Goal: Task Accomplishment & Management: Manage account settings

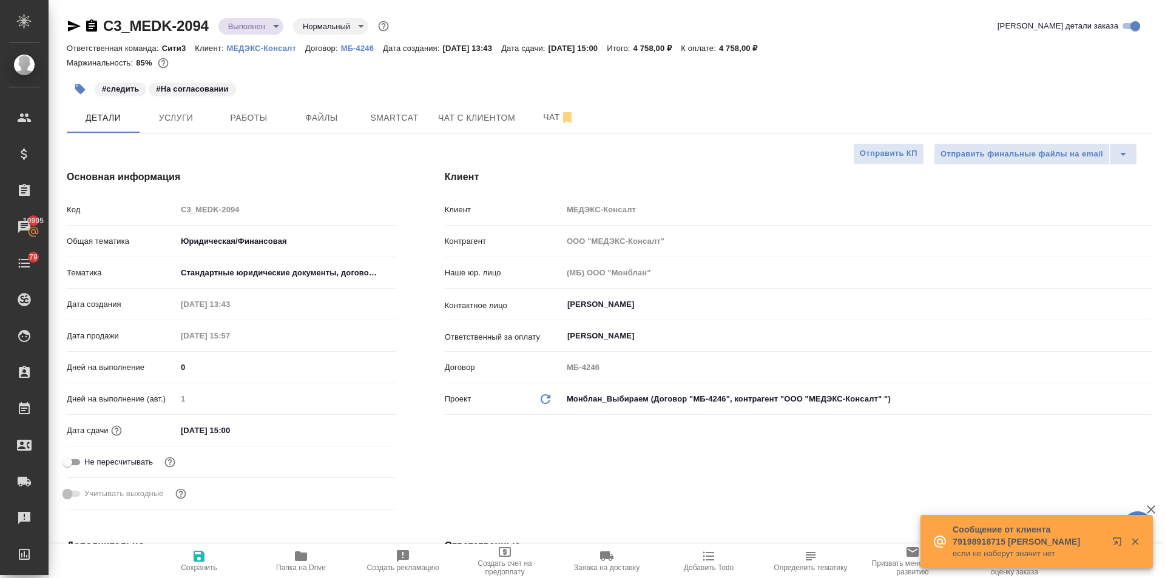
select select "RU"
click at [221, 118] on span "Работы" at bounding box center [249, 117] width 58 height 15
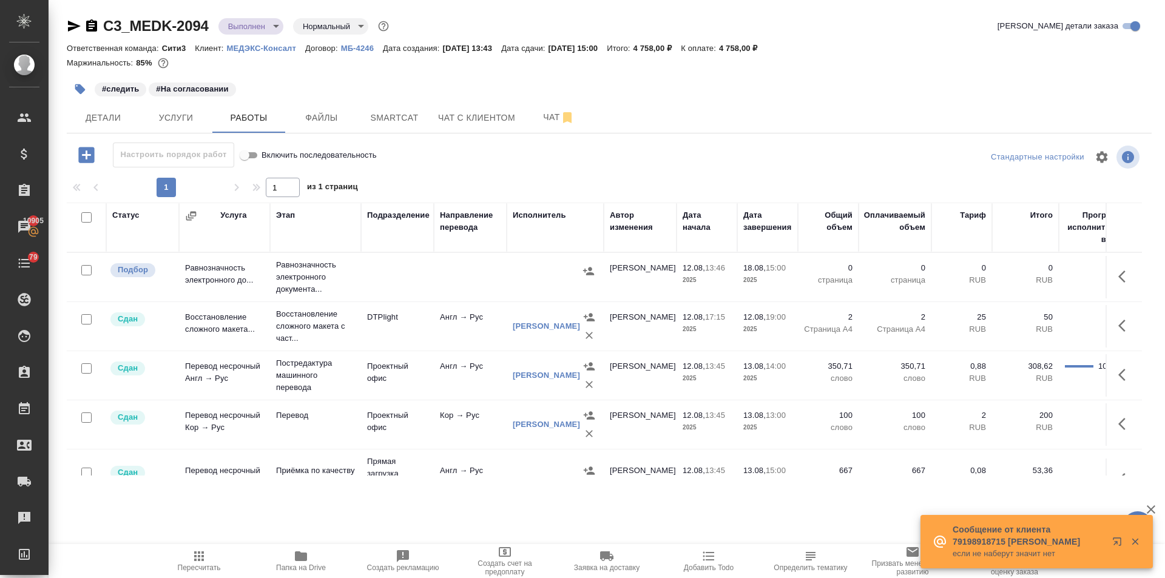
click at [85, 89] on icon "button" at bounding box center [80, 89] width 12 height 12
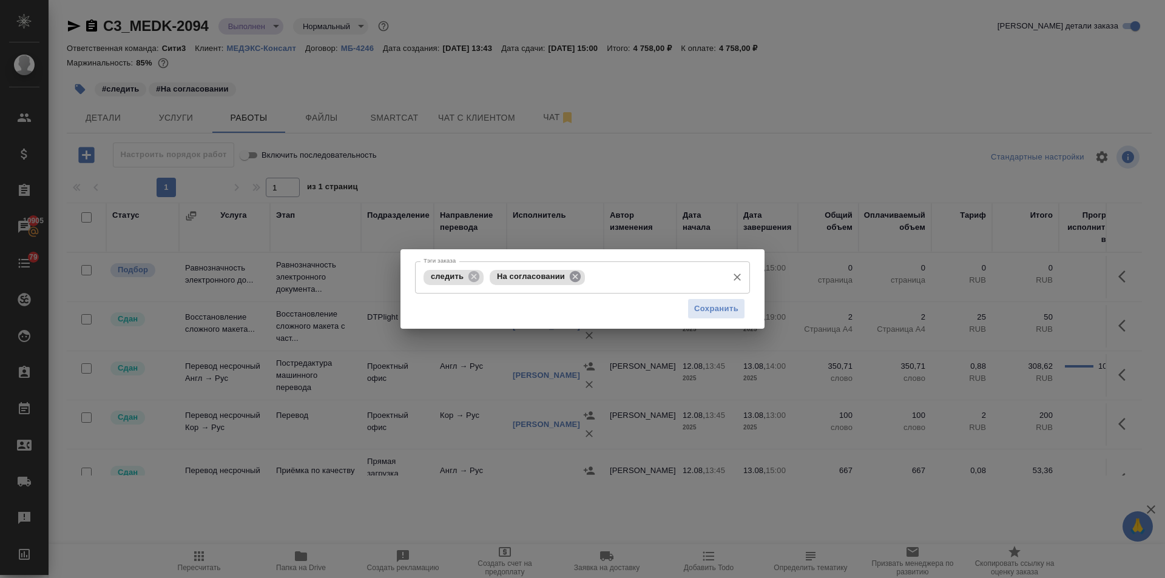
click at [575, 271] on icon at bounding box center [575, 276] width 13 height 13
click at [560, 274] on input "Тэги заказа" at bounding box center [604, 277] width 235 height 21
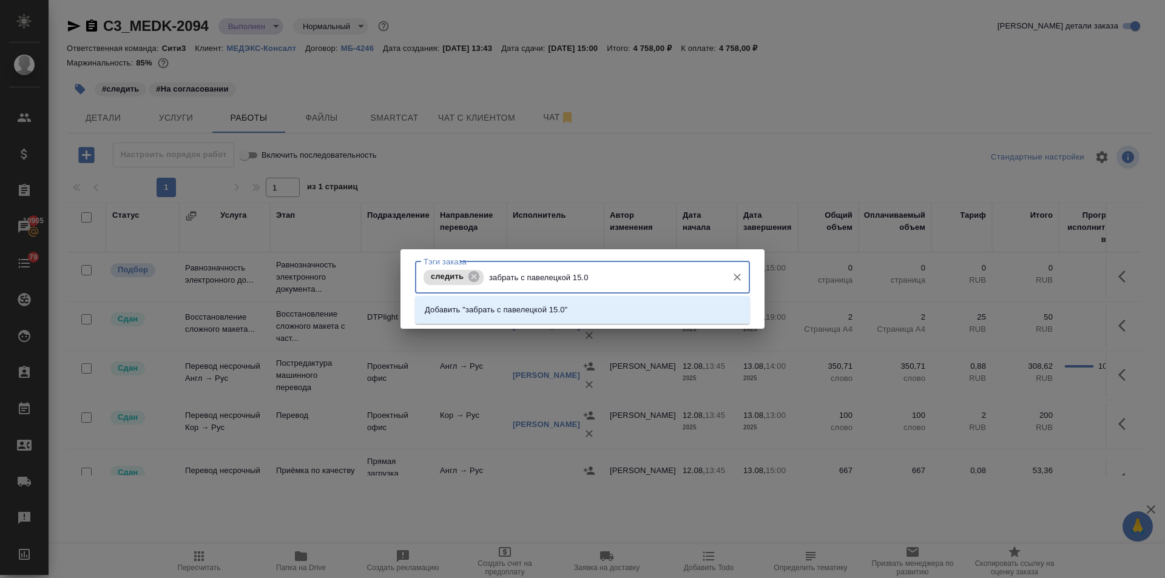
type input "забрать с павелецкой 15.08"
click at [599, 311] on li "Добавить "забрать с павелецкой 15.08"" at bounding box center [582, 310] width 335 height 22
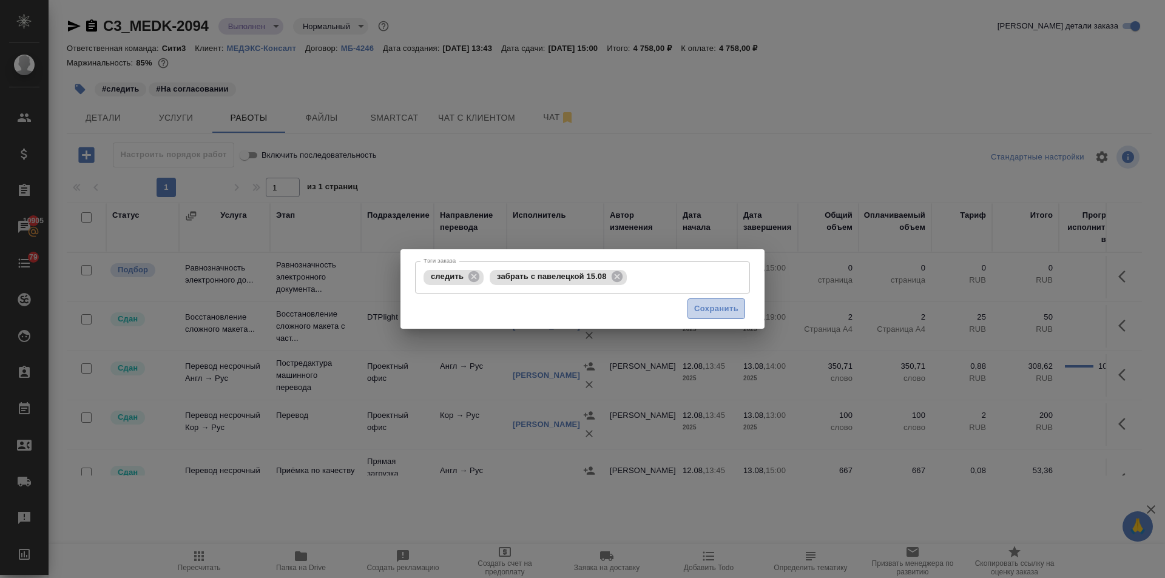
click at [717, 302] on span "Сохранить" at bounding box center [716, 309] width 44 height 14
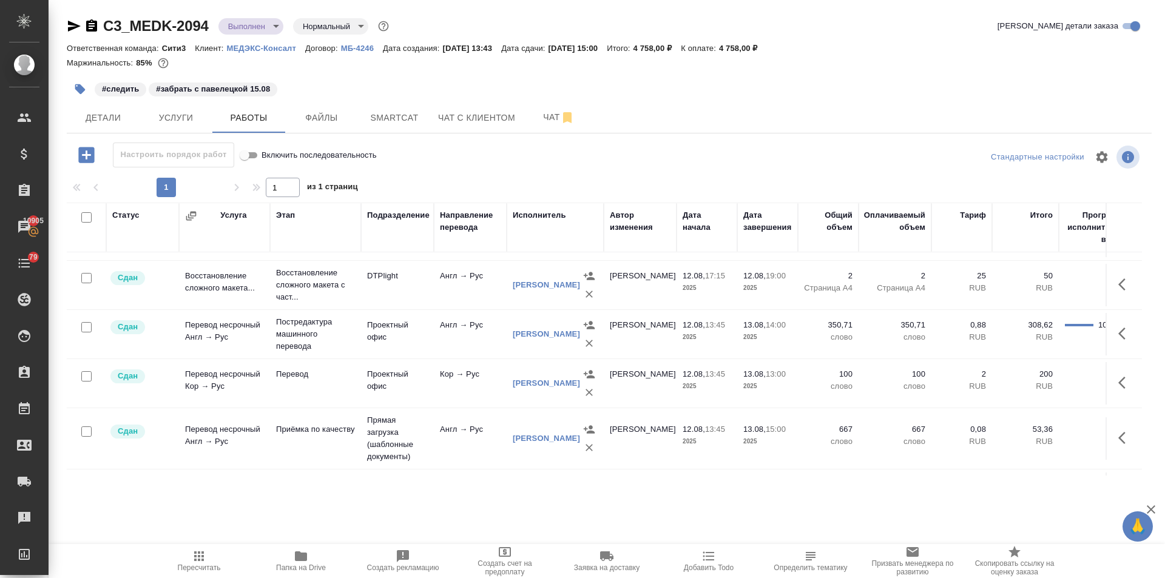
scroll to position [93, 0]
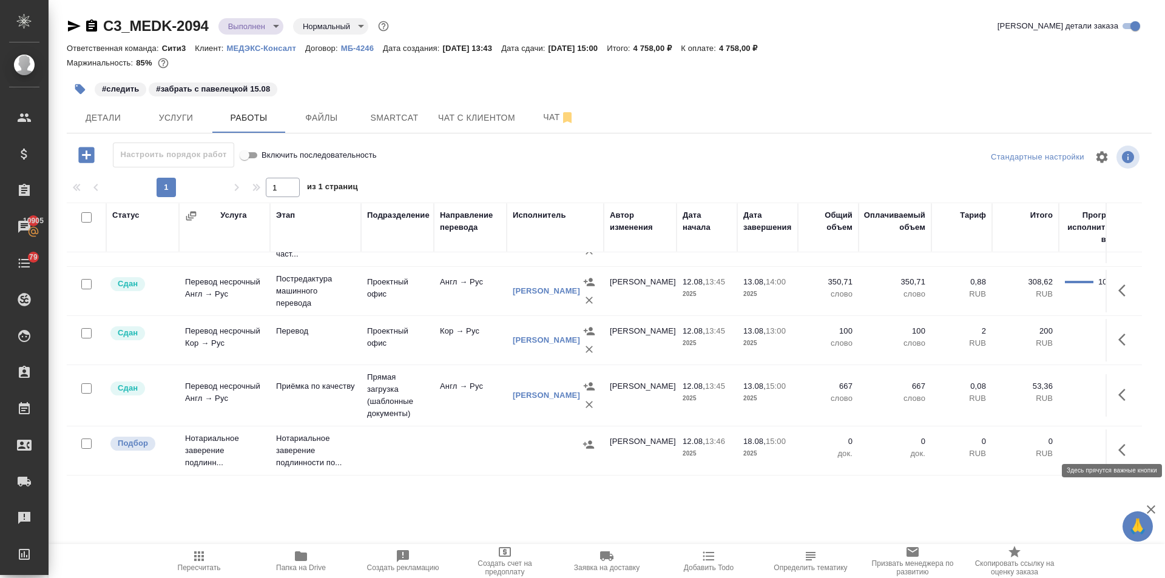
click at [1118, 444] on icon "button" at bounding box center [1125, 450] width 15 height 15
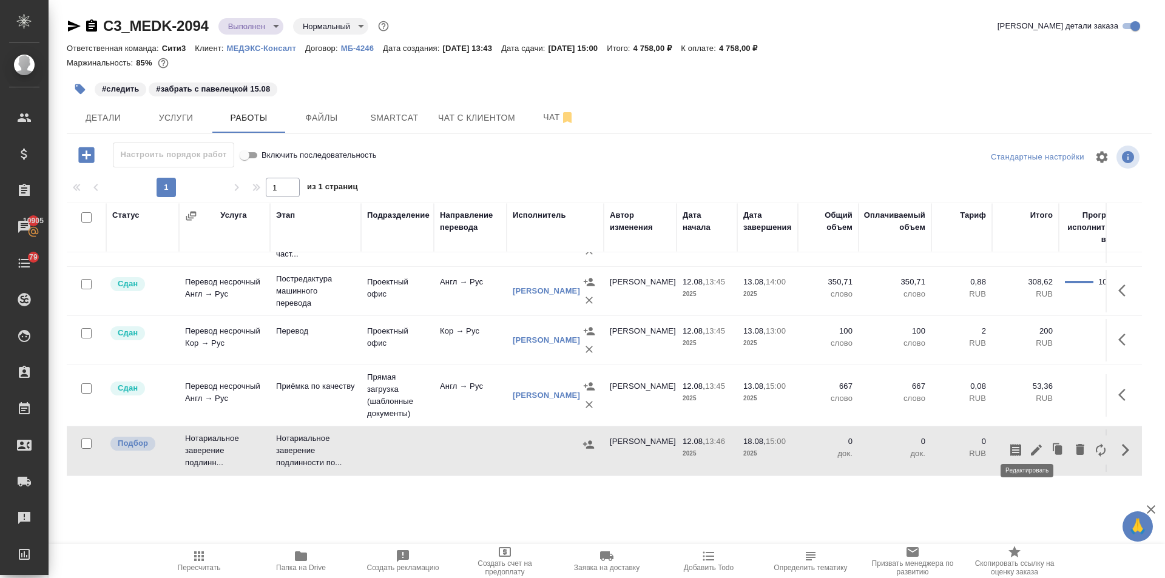
click at [1029, 443] on icon "button" at bounding box center [1036, 450] width 15 height 15
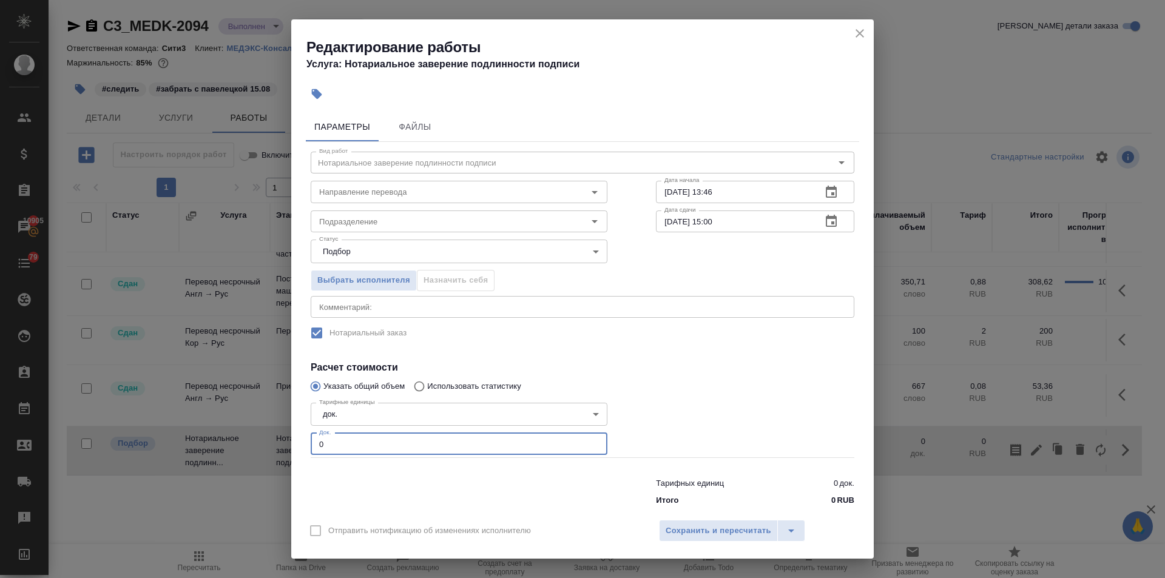
drag, startPoint x: 333, startPoint y: 445, endPoint x: 280, endPoint y: 442, distance: 52.8
click at [280, 442] on div "Редактирование работы Услуга: Нотариальное заверение подлинности подписи Параме…" at bounding box center [582, 289] width 1165 height 578
type input "2"
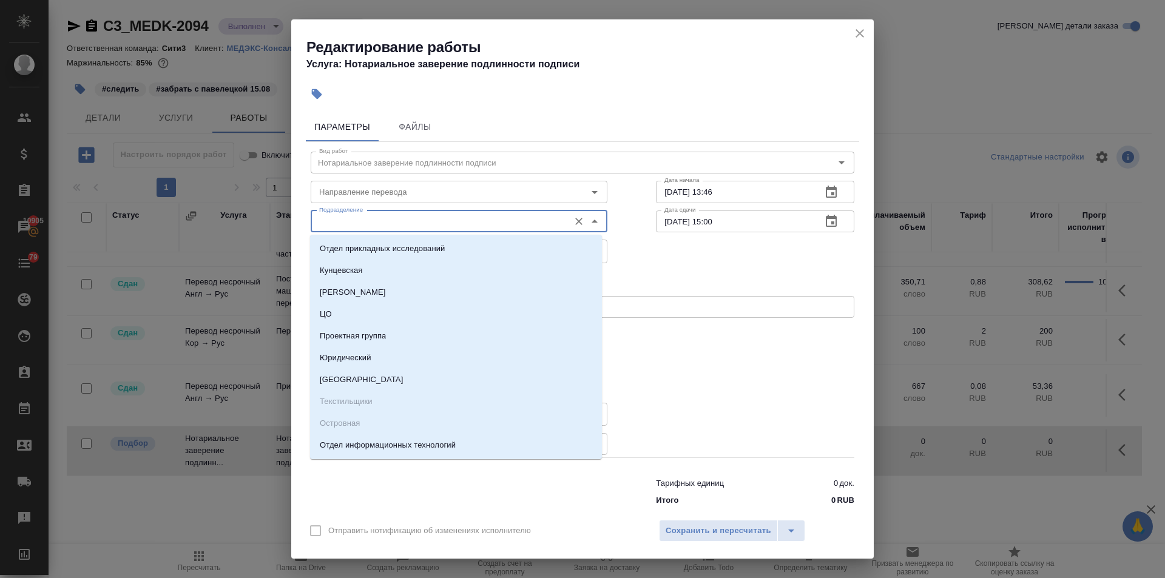
click at [362, 221] on input "Подразделение" at bounding box center [438, 221] width 249 height 15
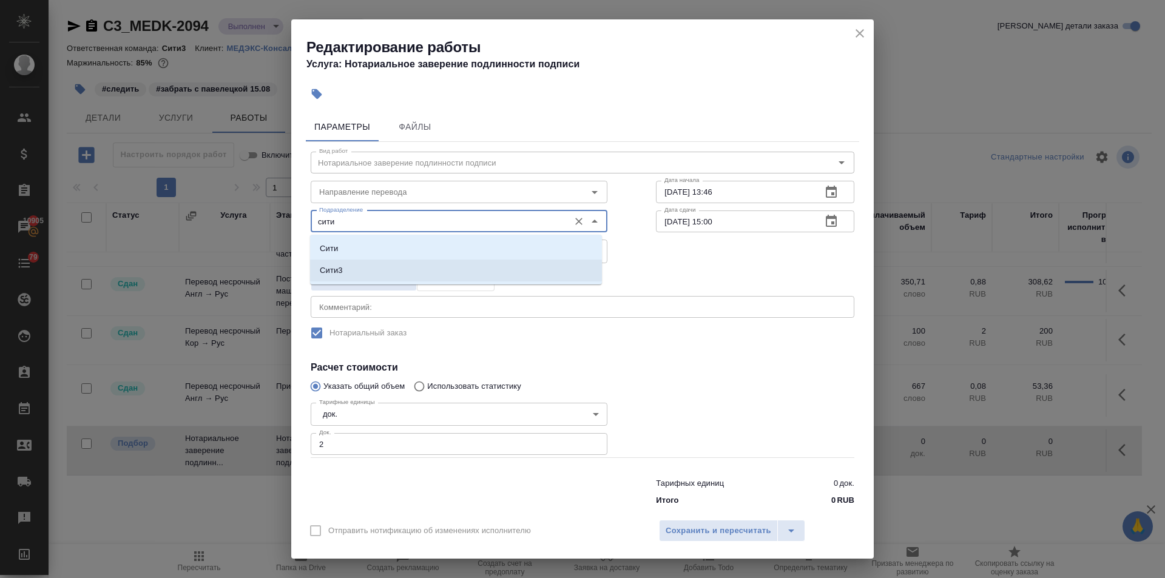
click at [353, 271] on li "Сити3" at bounding box center [456, 271] width 292 height 22
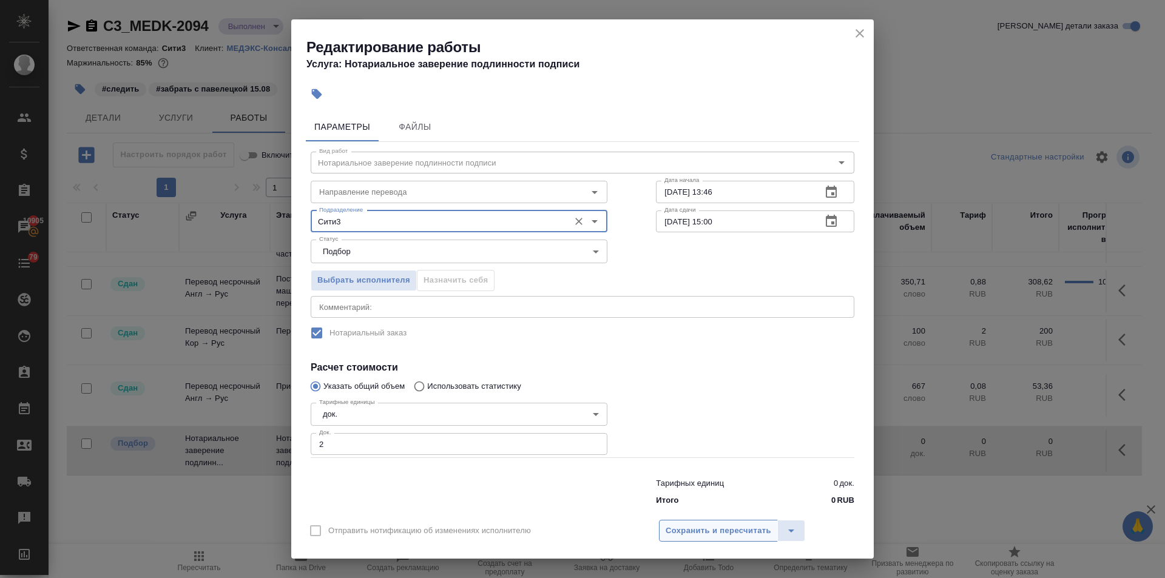
type input "Сити3"
click at [668, 530] on span "Сохранить и пересчитать" at bounding box center [719, 531] width 106 height 14
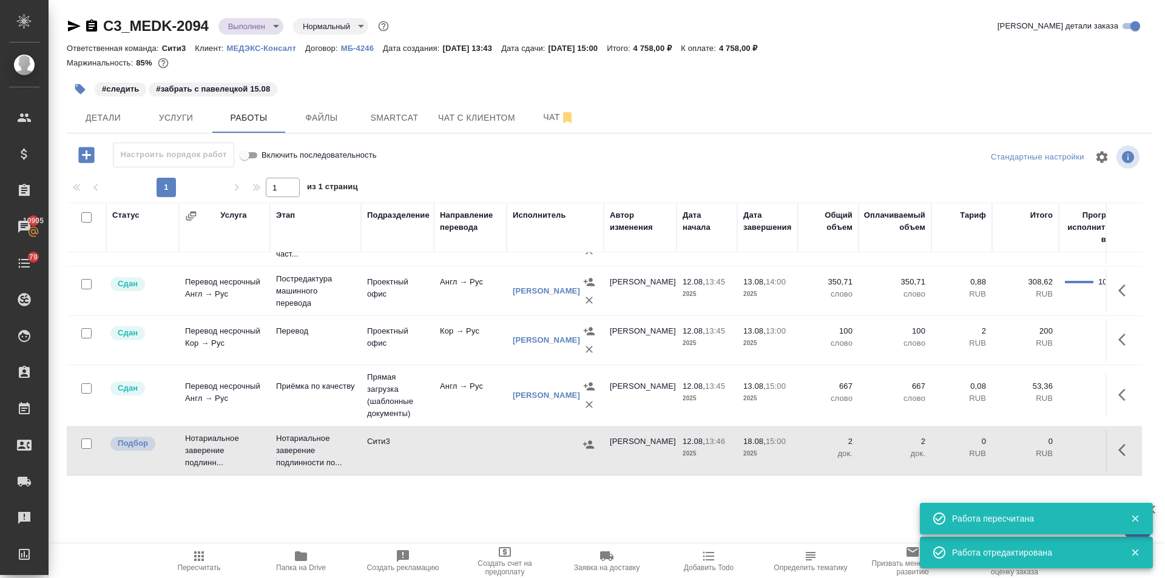
click at [587, 439] on icon "button" at bounding box center [589, 445] width 12 height 12
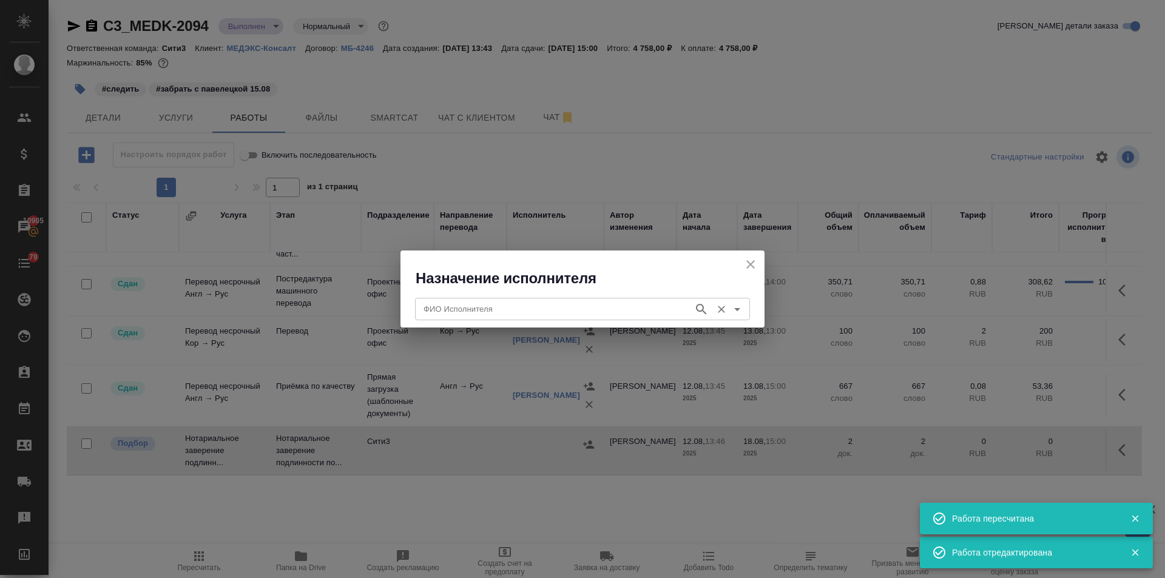
click at [474, 303] on input "ФИО Исполнителя" at bounding box center [553, 309] width 269 height 15
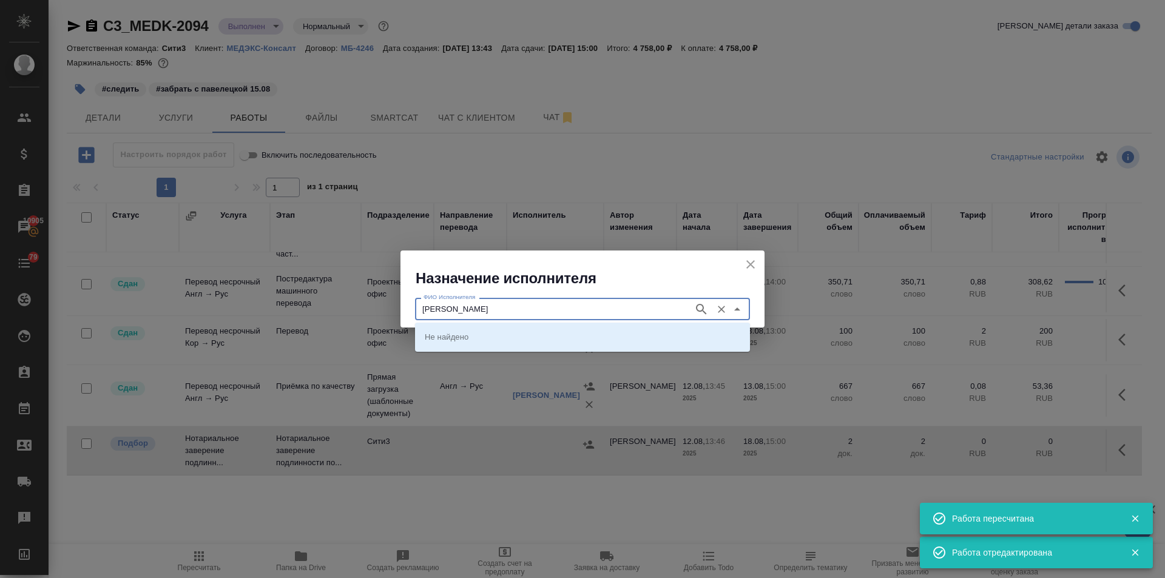
type input "корсик"
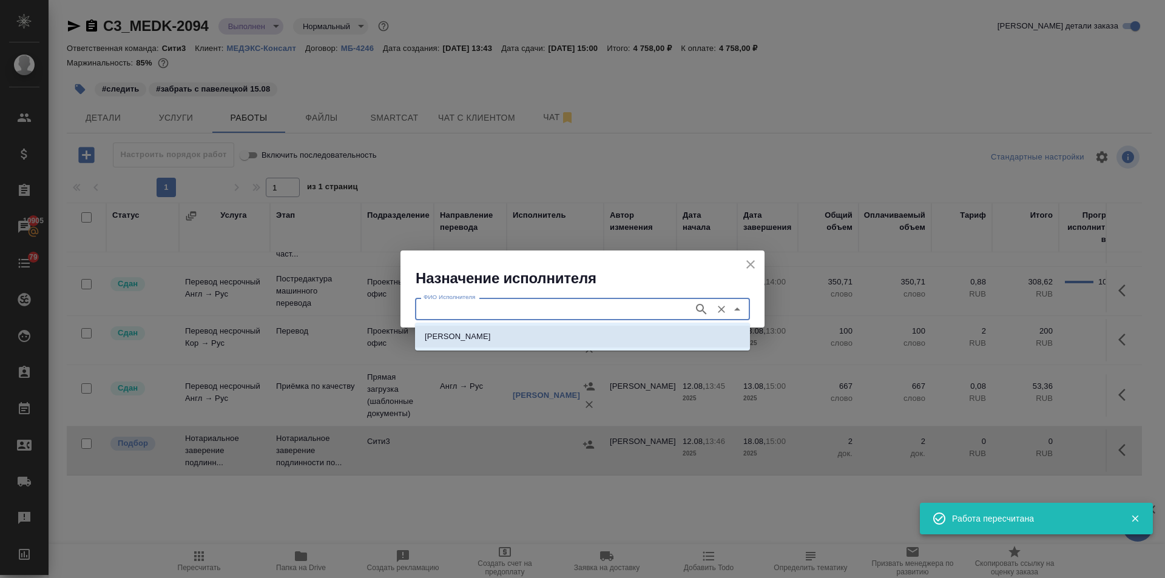
click at [464, 335] on p "НОТАРИУС Корсик Мария Александровна" at bounding box center [458, 337] width 66 height 12
type input "НОТАРИУС Корсик Мария Александровна"
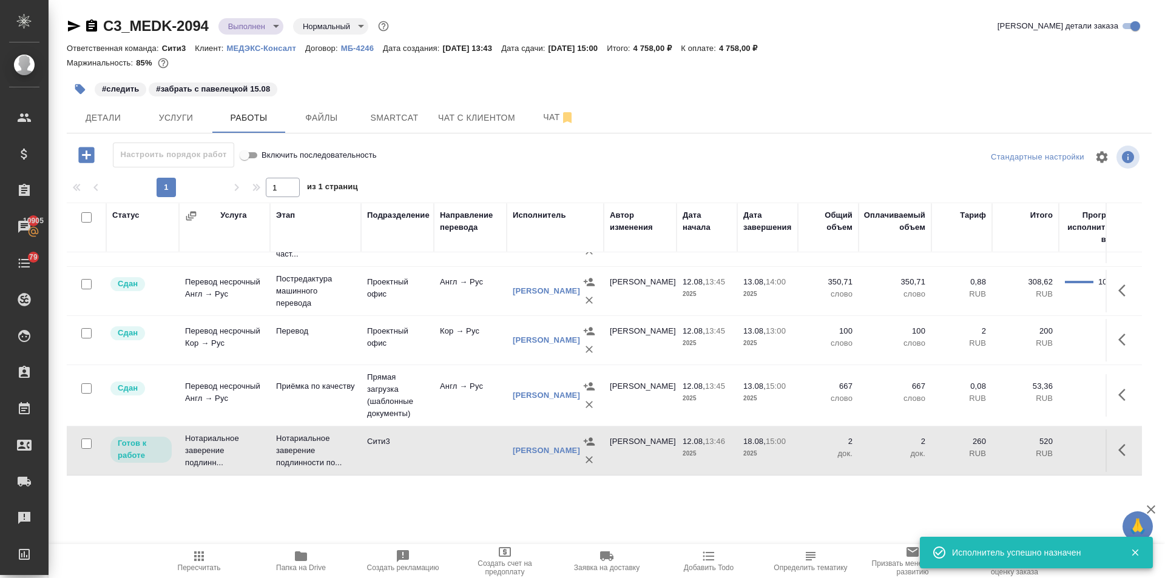
click at [206, 559] on span "Пересчитать" at bounding box center [198, 560] width 87 height 23
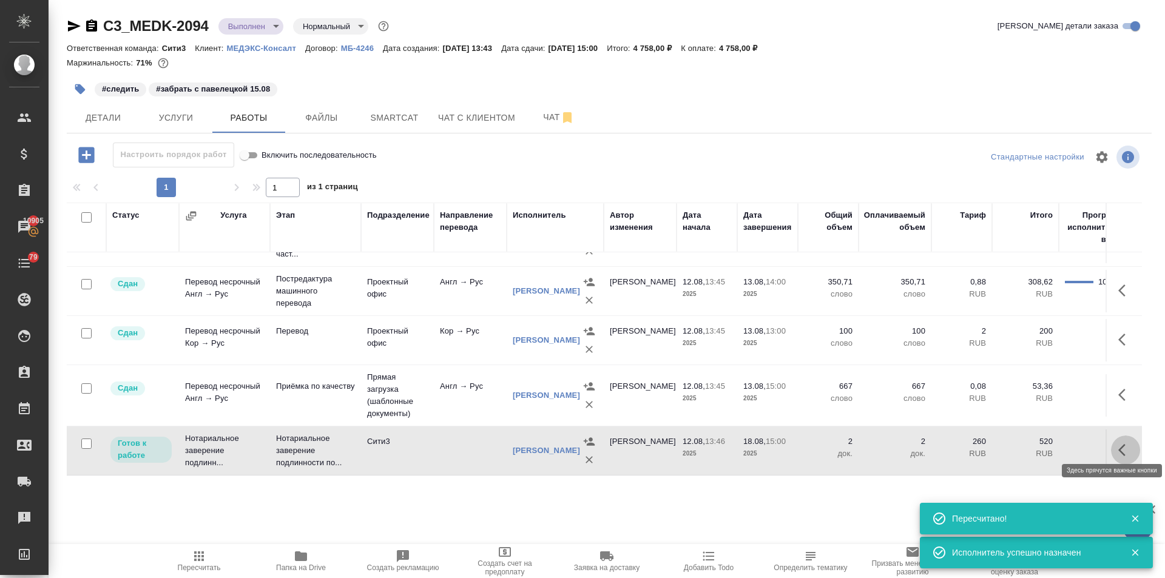
click at [1118, 443] on icon "button" at bounding box center [1125, 450] width 15 height 15
click at [1031, 445] on icon "button" at bounding box center [1036, 450] width 11 height 11
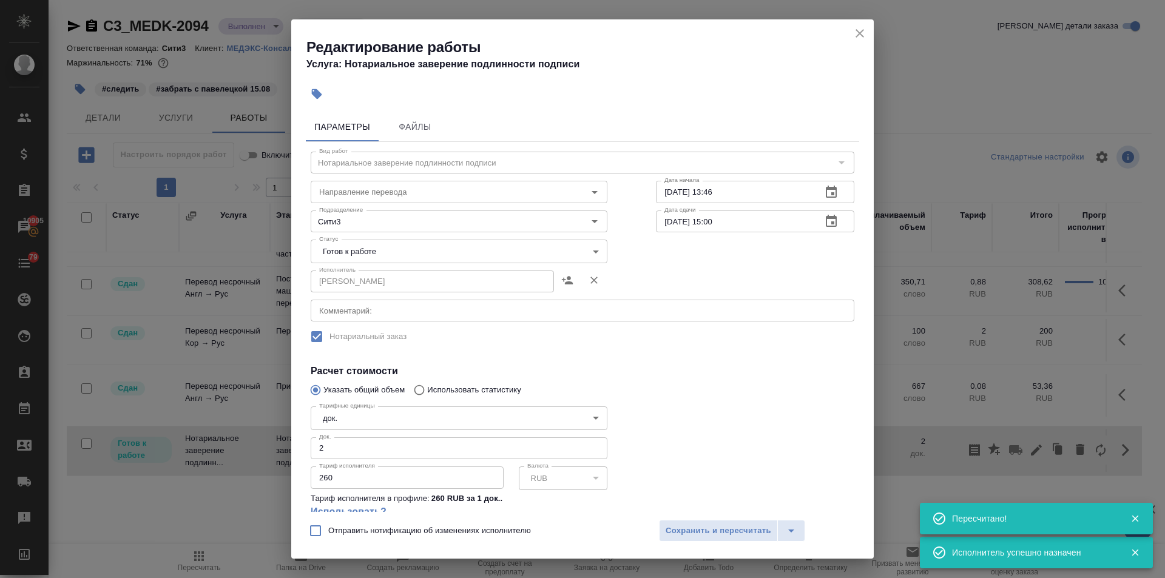
click at [345, 249] on body "🙏 .cls-1 fill:#fff; AWATERA Ilina Ekaterina Клиенты Спецификации Заказы 10905 Ч…" at bounding box center [582, 289] width 1165 height 578
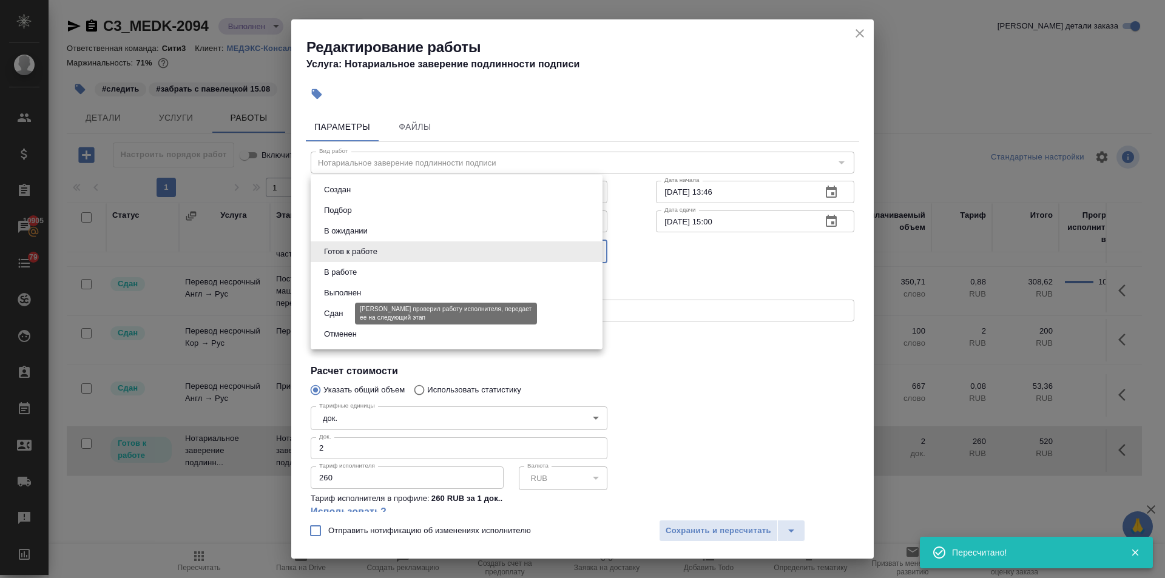
click at [337, 315] on button "Сдан" at bounding box center [333, 313] width 26 height 13
type input "closed"
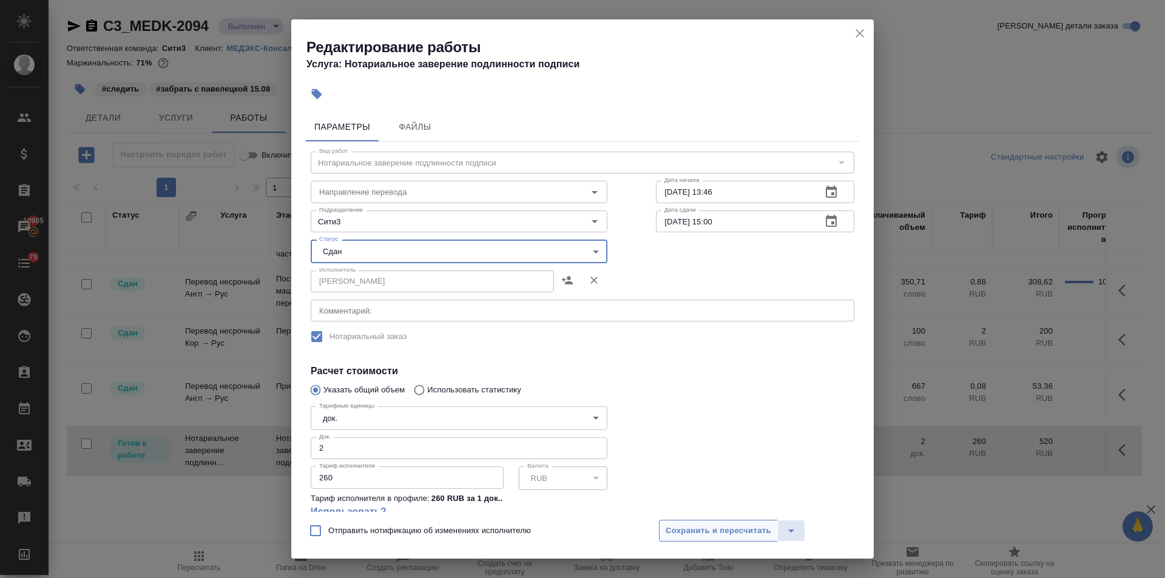
click at [749, 531] on span "Сохранить и пересчитать" at bounding box center [719, 531] width 106 height 14
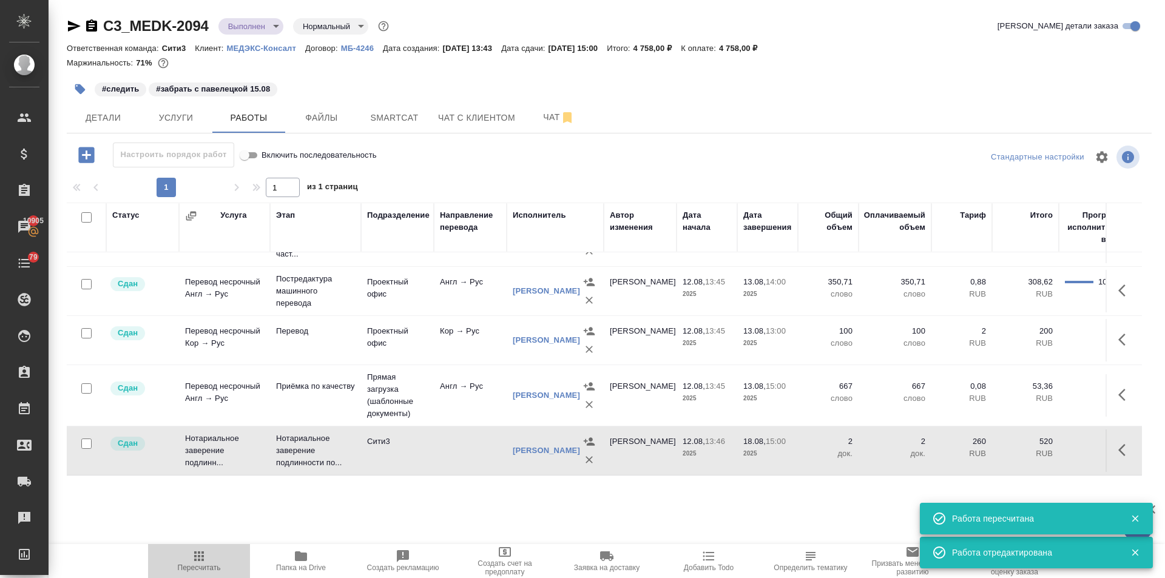
click at [198, 566] on span "Пересчитать" at bounding box center [199, 568] width 43 height 8
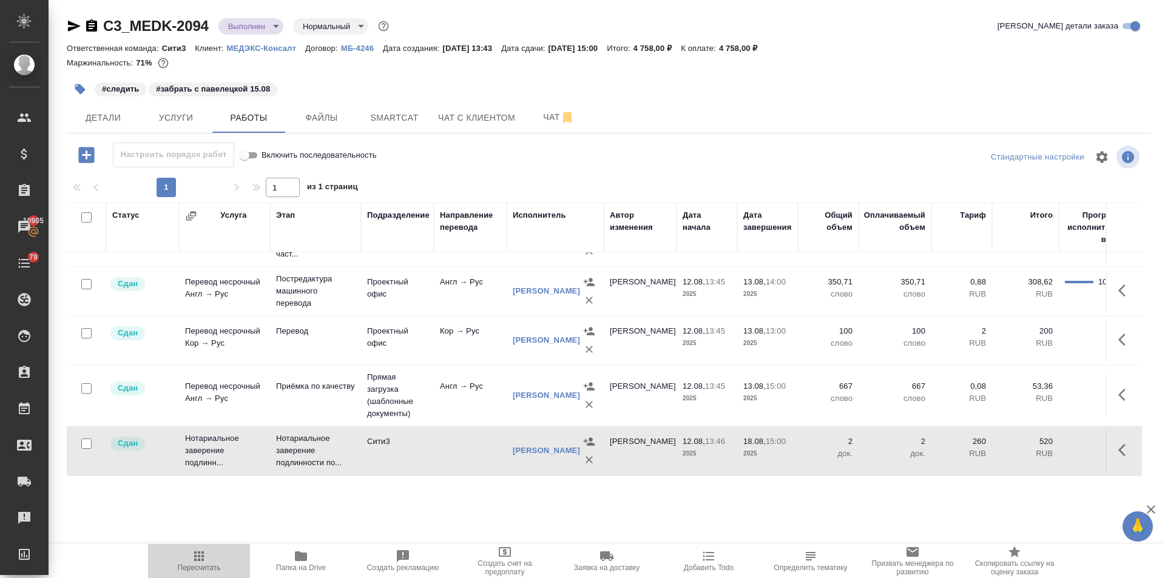
click at [191, 562] on span "Пересчитать" at bounding box center [198, 560] width 87 height 23
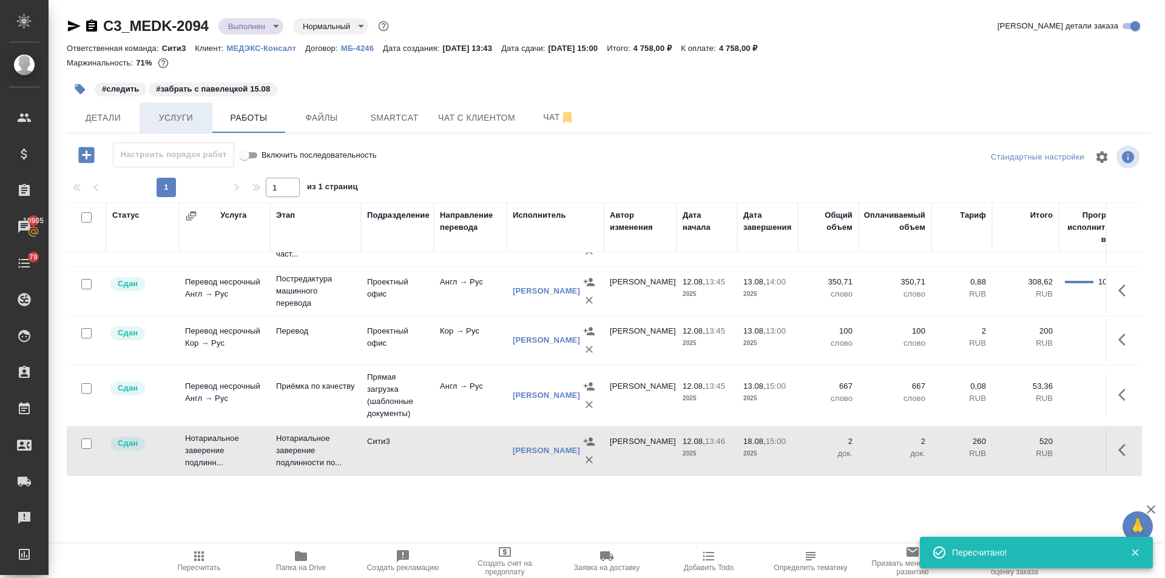
click at [170, 113] on span "Услуги" at bounding box center [176, 117] width 58 height 15
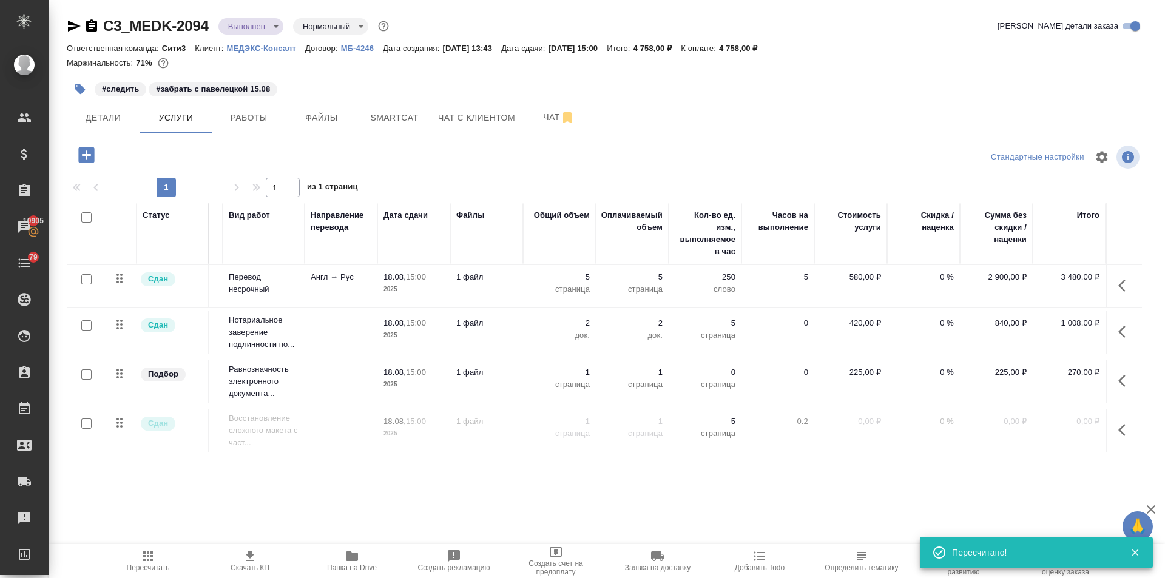
scroll to position [0, 78]
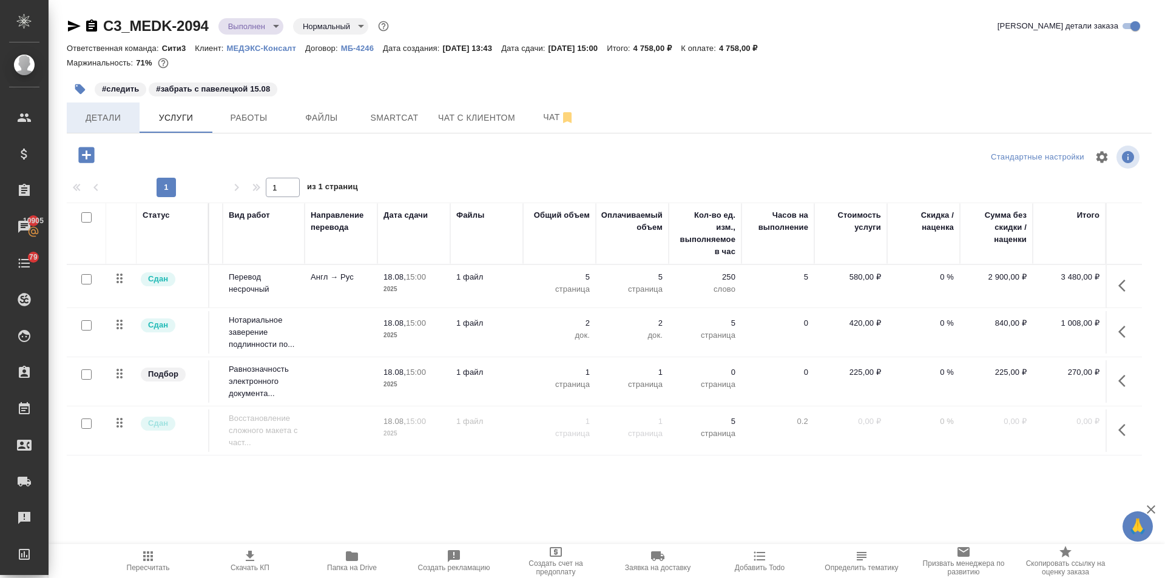
click at [120, 114] on span "Детали" at bounding box center [103, 117] width 58 height 15
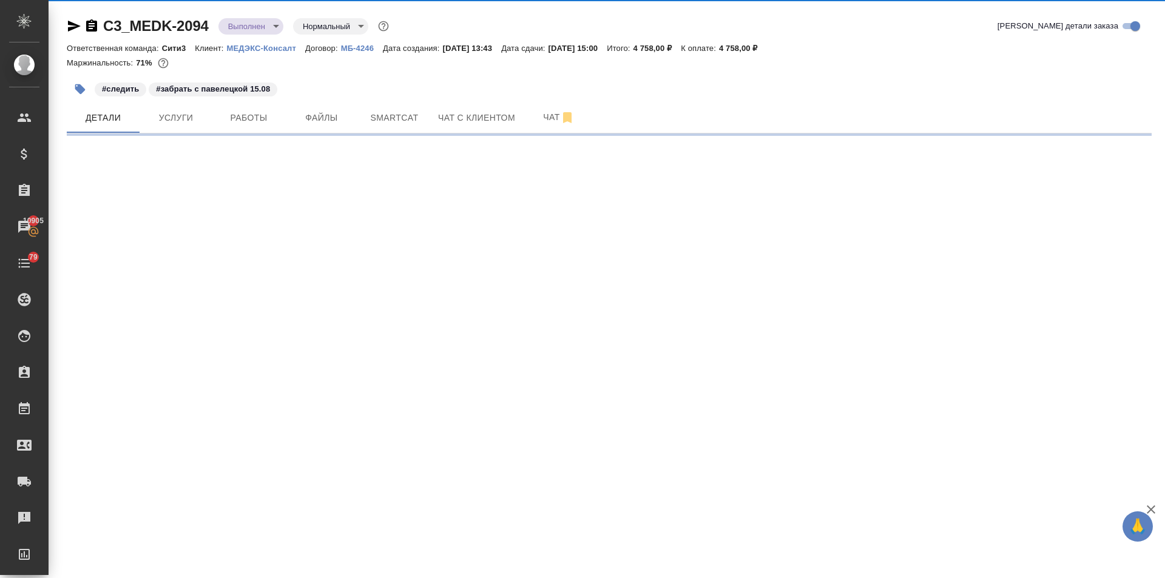
select select "RU"
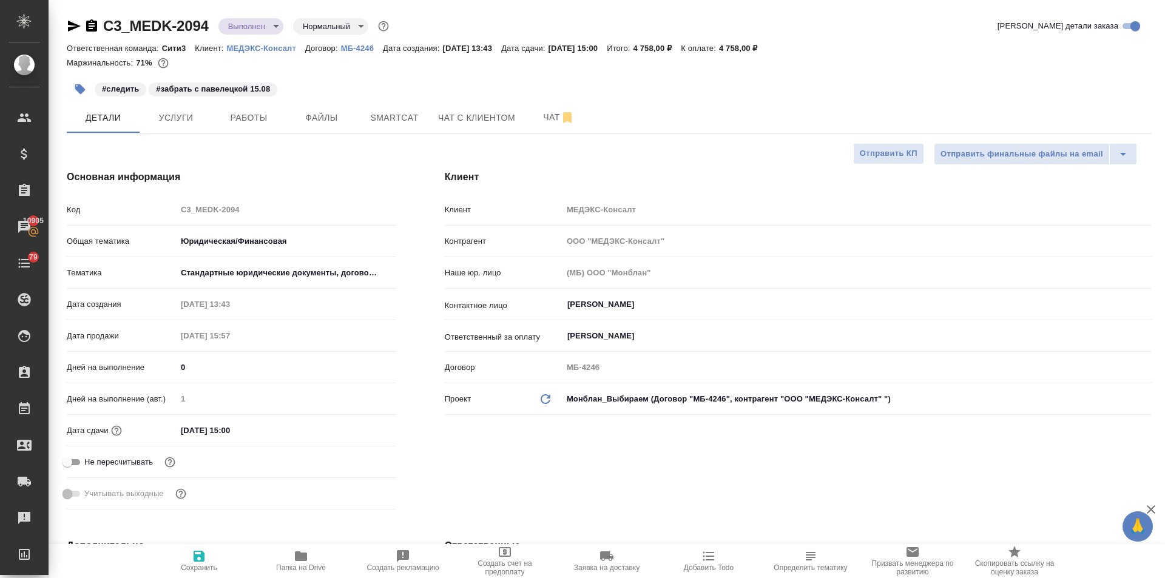
type textarea "x"
click at [268, 428] on input "18.08.2025 15:00" at bounding box center [230, 431] width 106 height 18
click at [355, 430] on icon "button" at bounding box center [361, 429] width 15 height 15
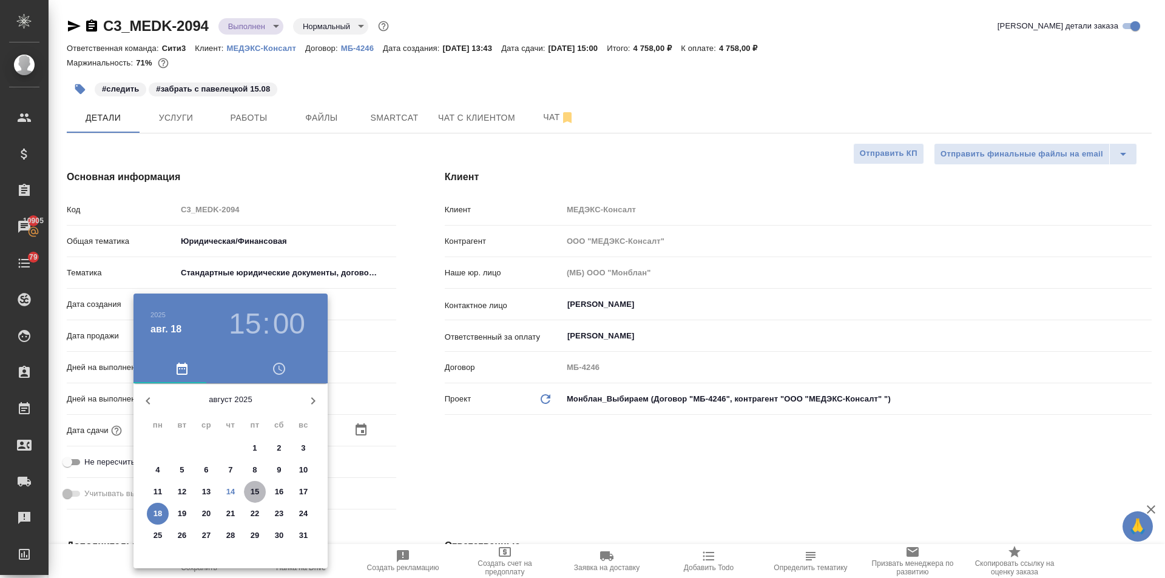
click at [251, 491] on p "15" at bounding box center [255, 492] width 9 height 12
type input "15.08.2025 15:00"
type textarea "x"
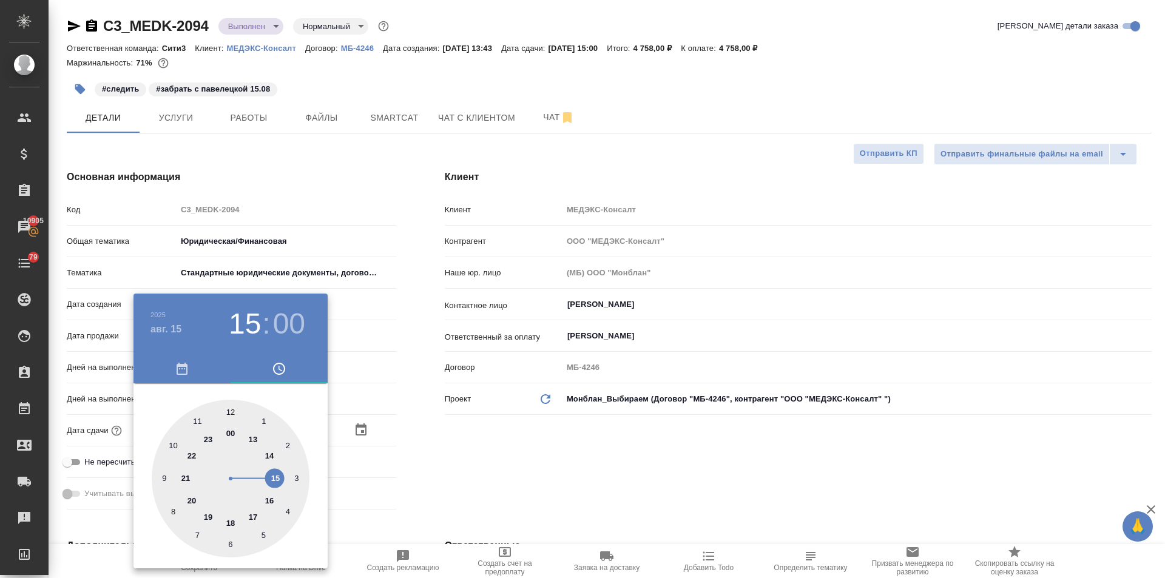
click at [408, 504] on div at bounding box center [582, 289] width 1165 height 578
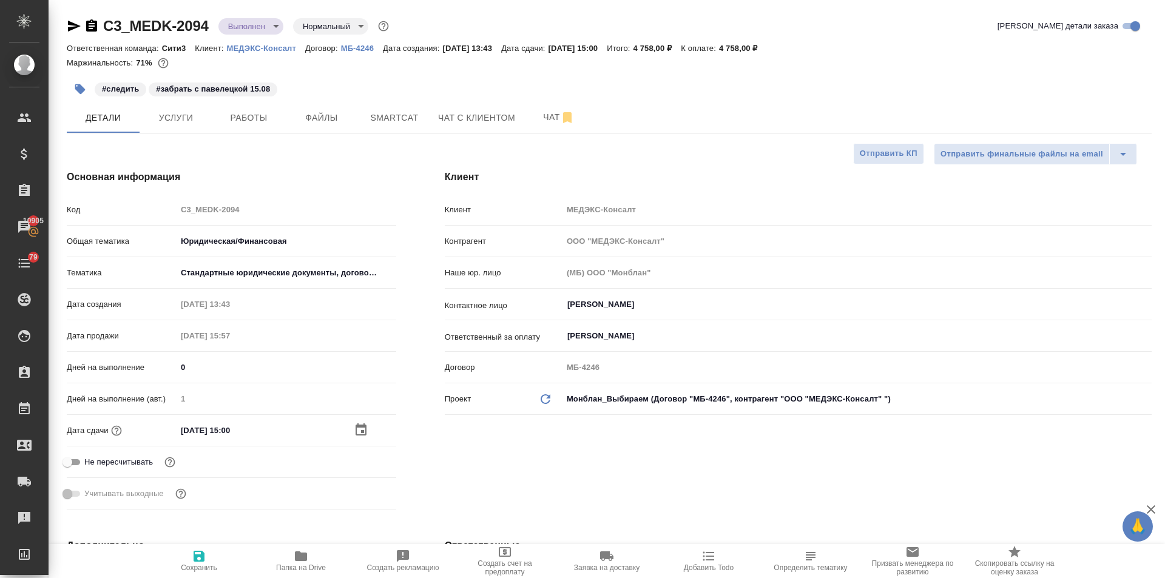
click at [200, 569] on span "Сохранить" at bounding box center [199, 568] width 36 height 8
type textarea "x"
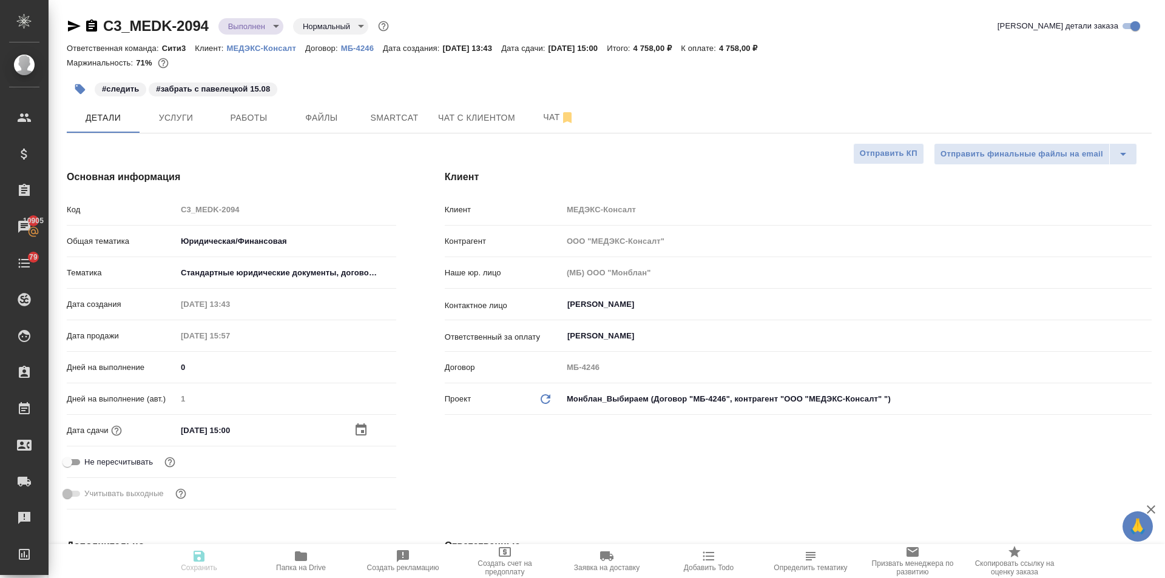
type textarea "x"
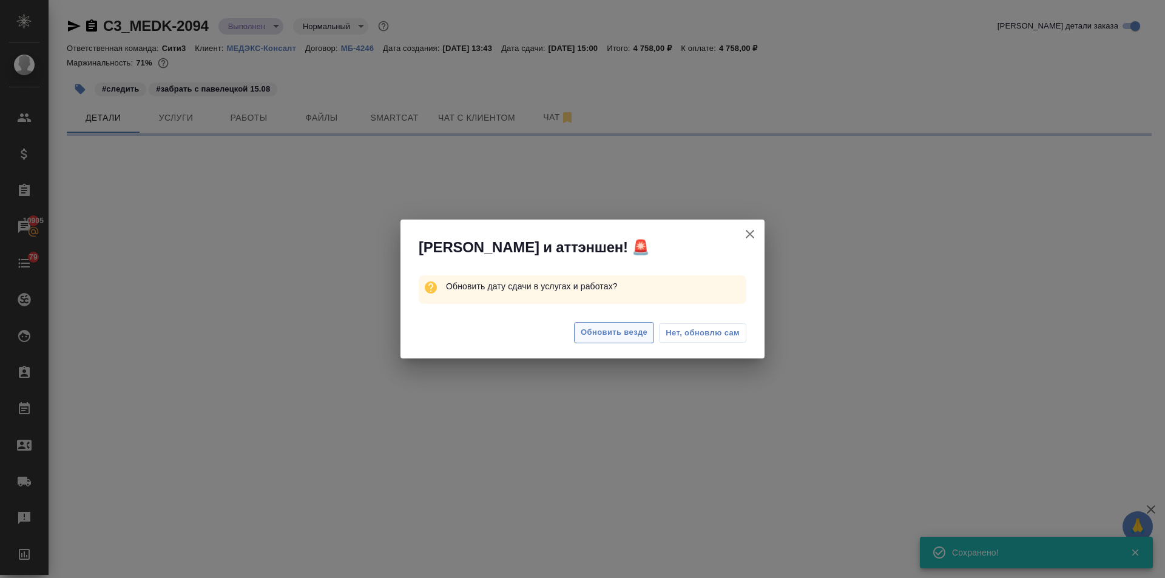
click at [585, 326] on span "Обновить везде" at bounding box center [614, 333] width 67 height 14
select select "RU"
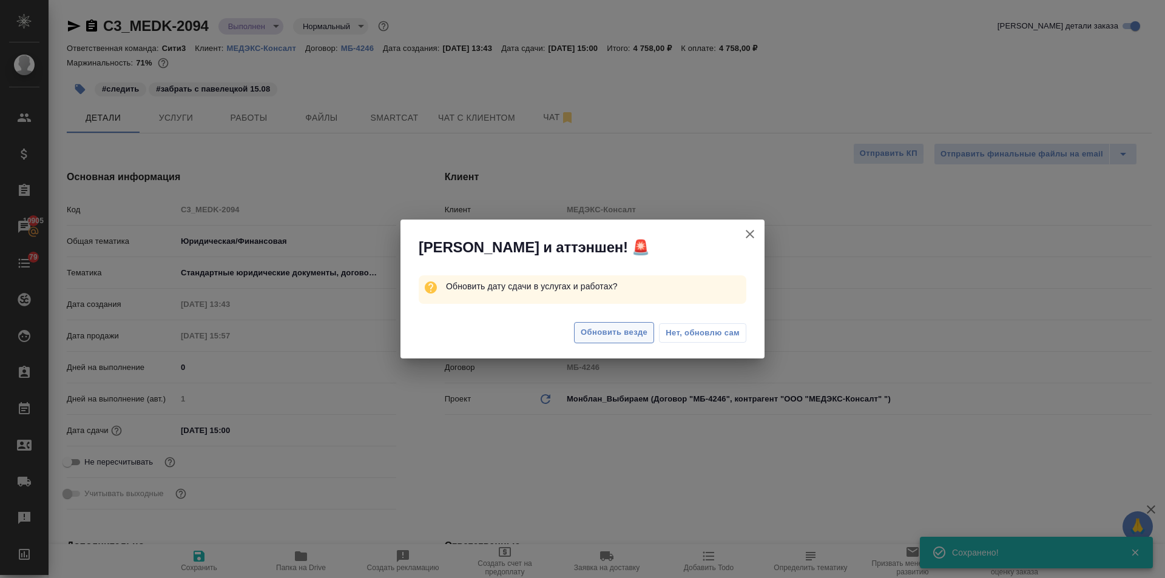
type textarea "x"
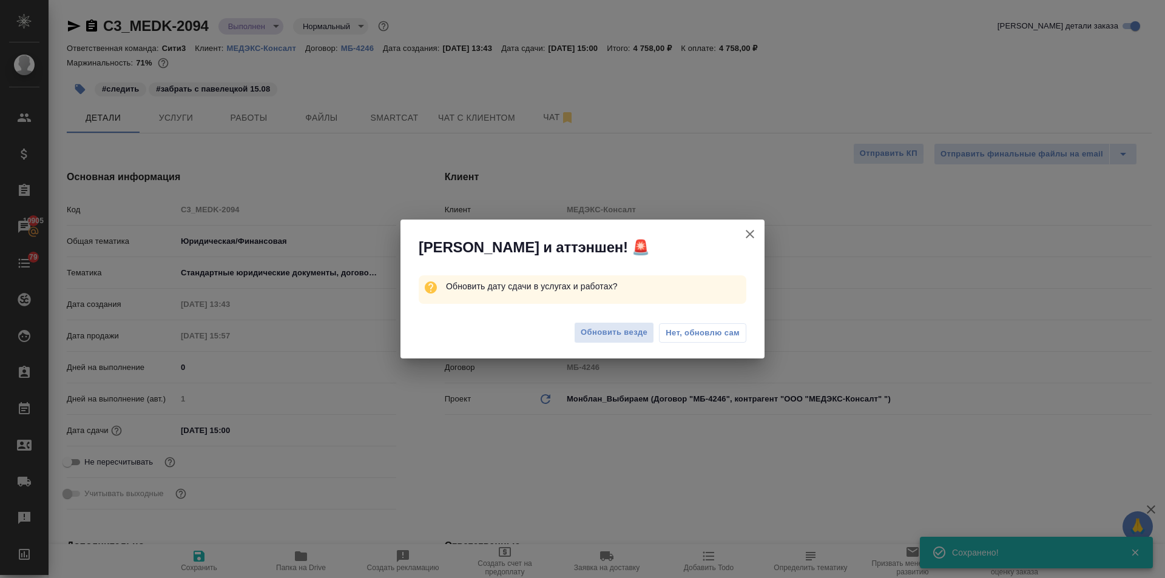
type textarea "x"
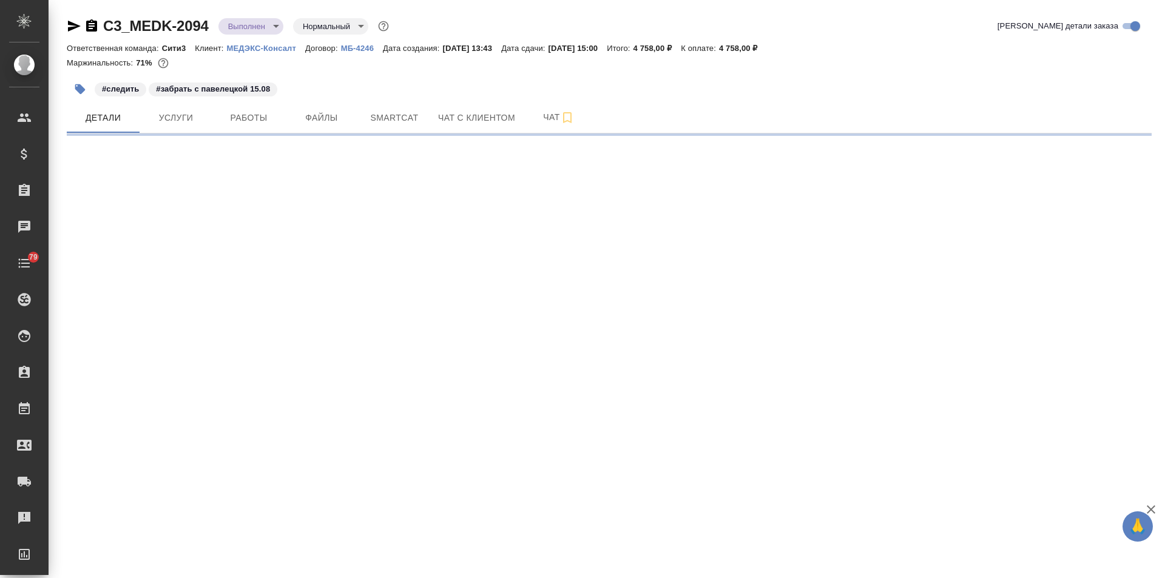
select select "RU"
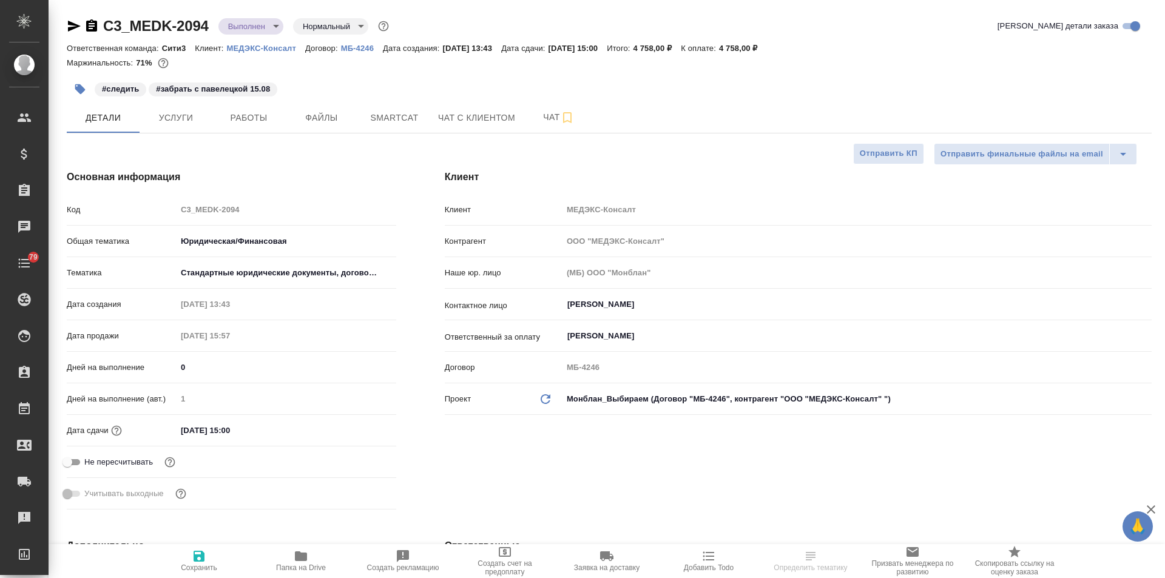
type textarea "x"
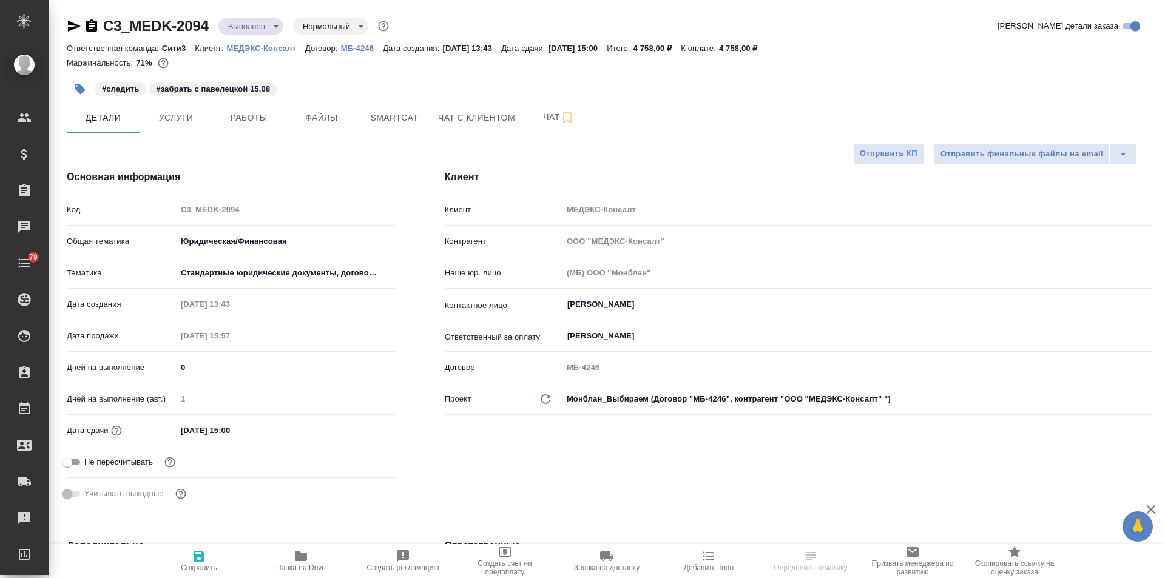
type textarea "x"
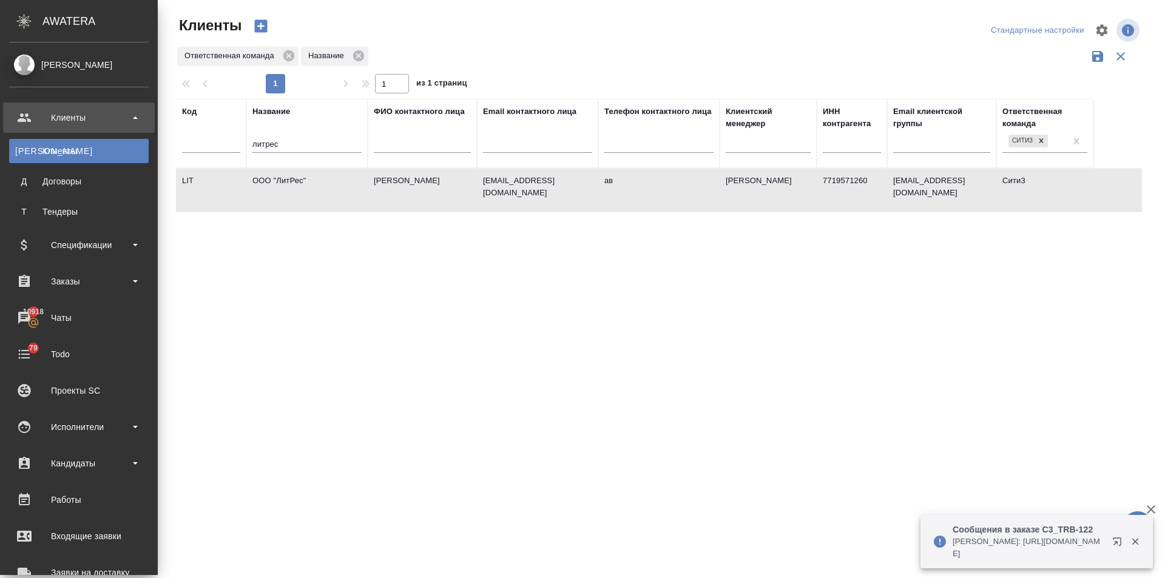
select select "RU"
click at [44, 291] on div "Заказы" at bounding box center [79, 281] width 152 height 30
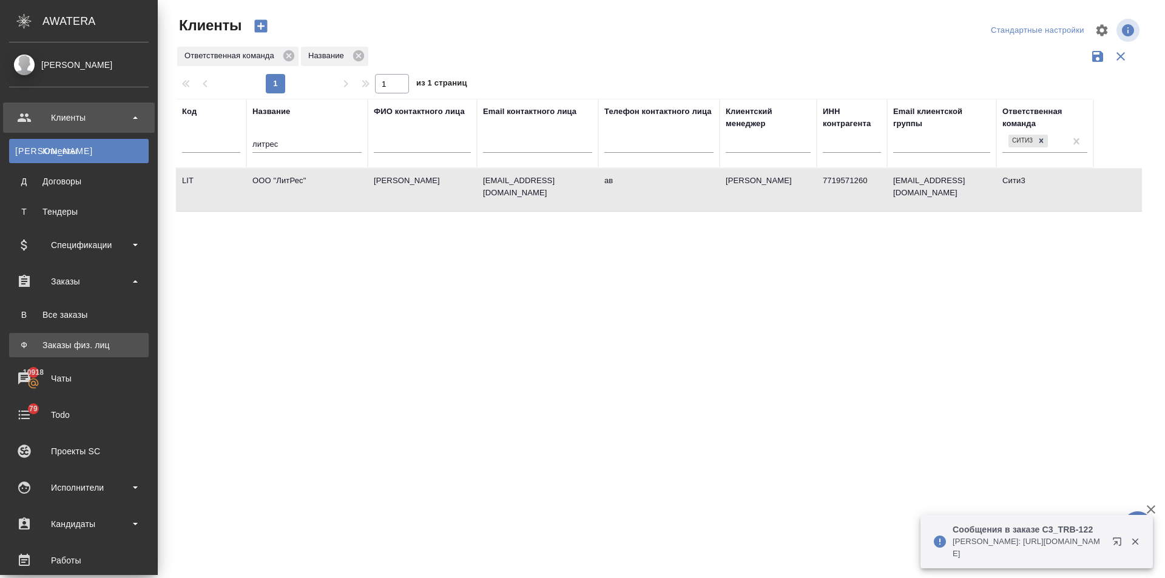
click at [57, 337] on link "Ф Заказы физ. лиц" at bounding box center [79, 345] width 140 height 24
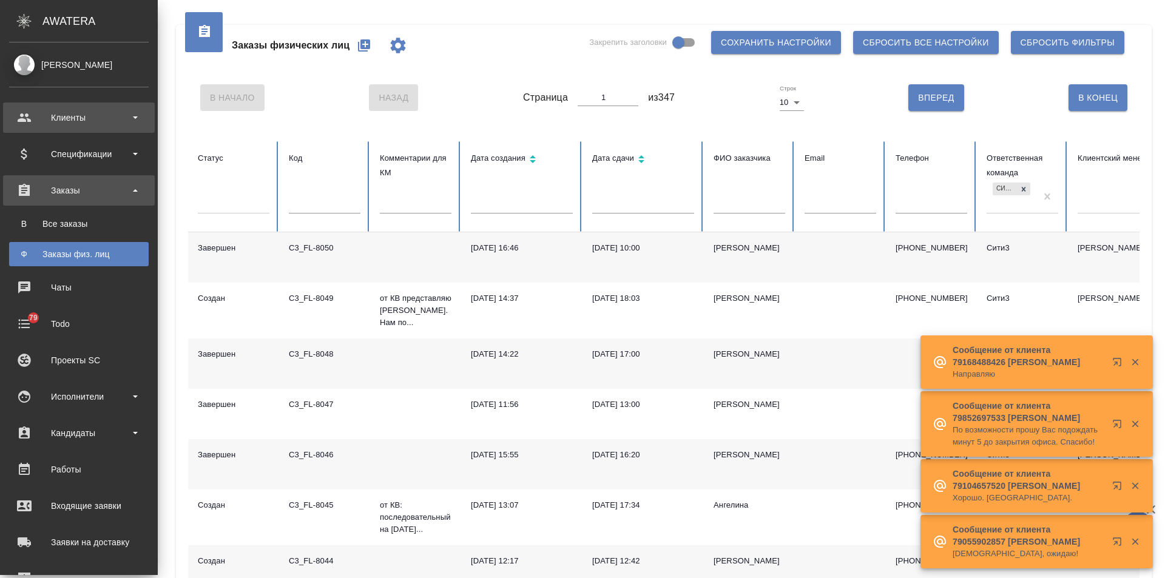
click at [42, 119] on div "Клиенты" at bounding box center [79, 118] width 140 height 18
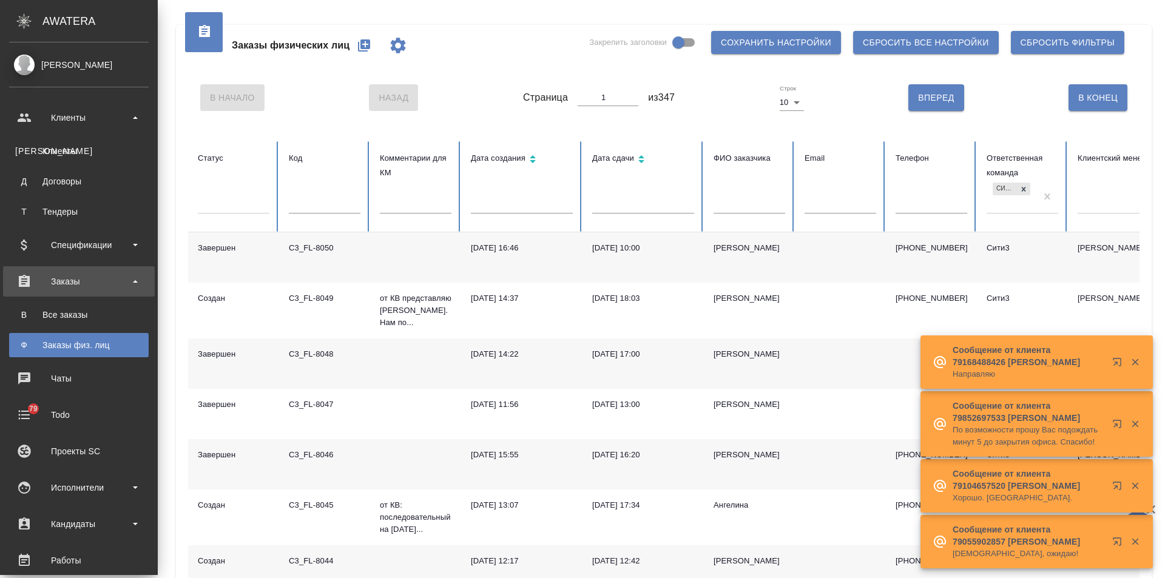
click at [48, 138] on ul "К Клиенты Д Договоры Т Тендеры" at bounding box center [79, 178] width 158 height 91
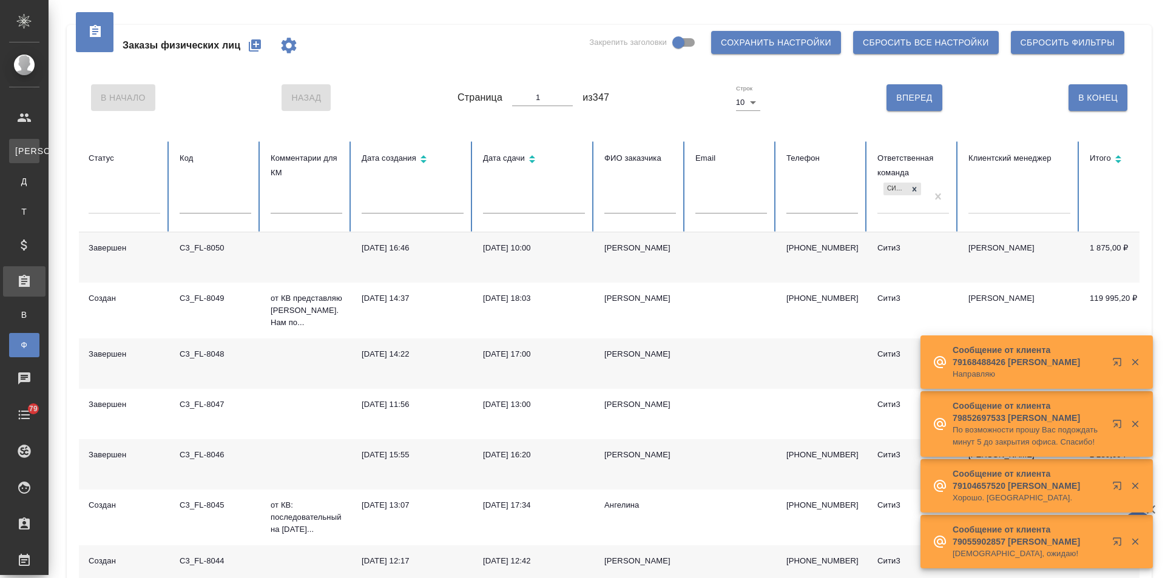
click at [18, 150] on div "Клиенты" at bounding box center [9, 151] width 18 height 12
select select "RU"
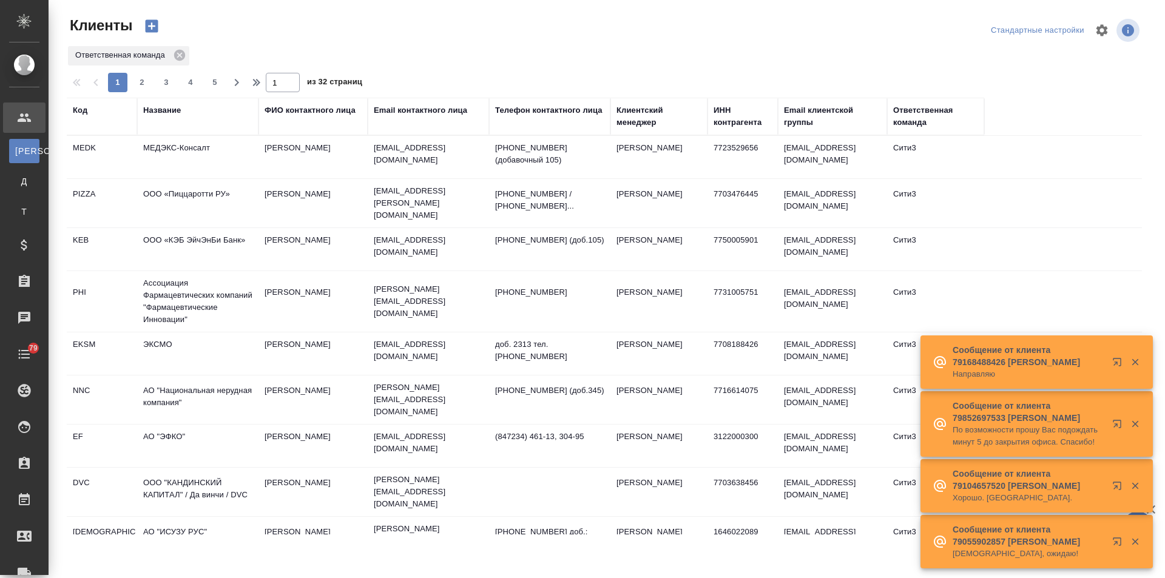
click at [181, 110] on div "Название" at bounding box center [162, 110] width 38 height 12
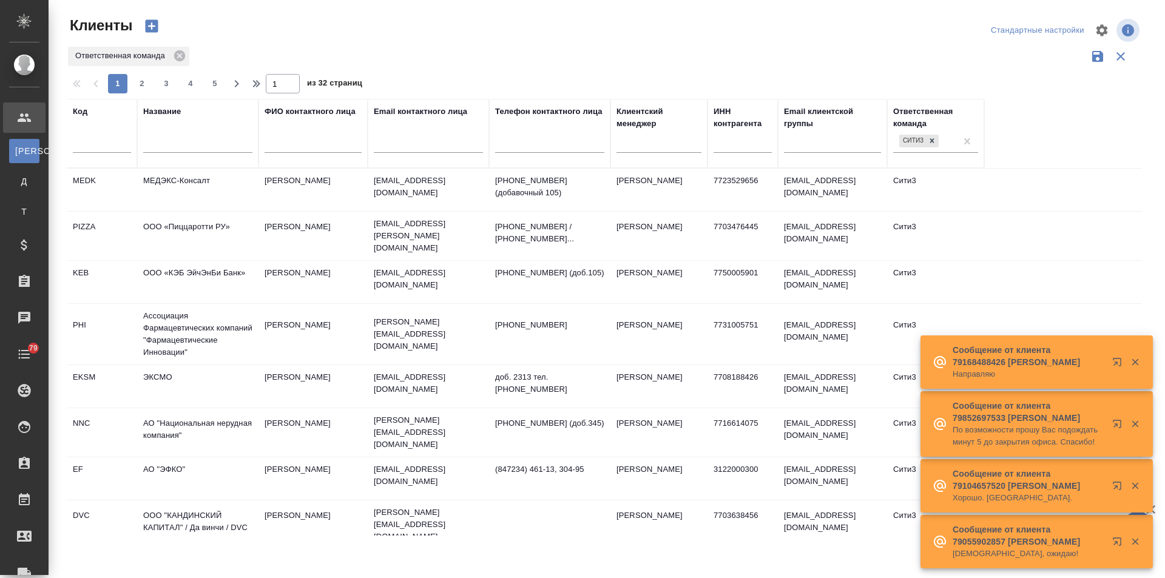
click at [171, 146] on input "text" at bounding box center [197, 145] width 109 height 15
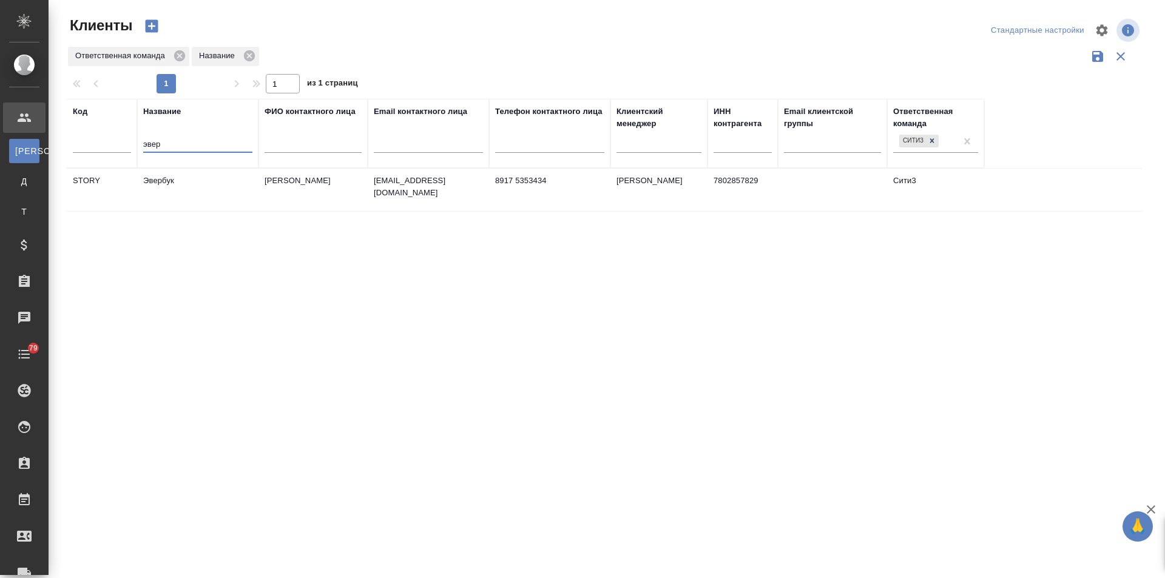
type input "эвер"
click at [163, 181] on td "Эвербук" at bounding box center [197, 190] width 121 height 42
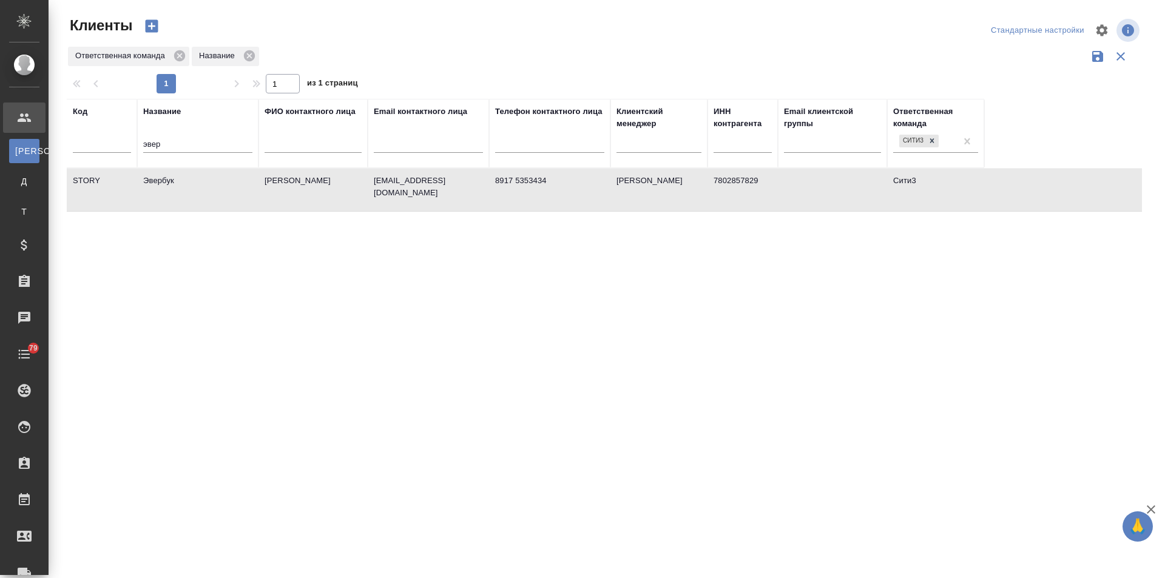
click at [163, 181] on td "Эвербук" at bounding box center [197, 190] width 121 height 42
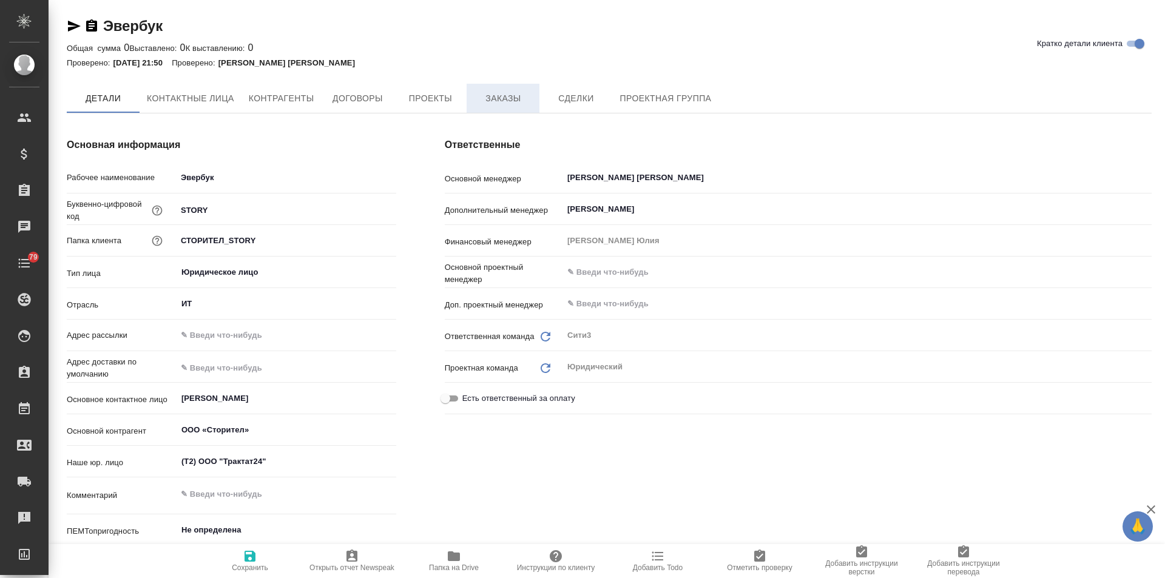
click at [504, 107] on button "Заказы" at bounding box center [503, 98] width 73 height 29
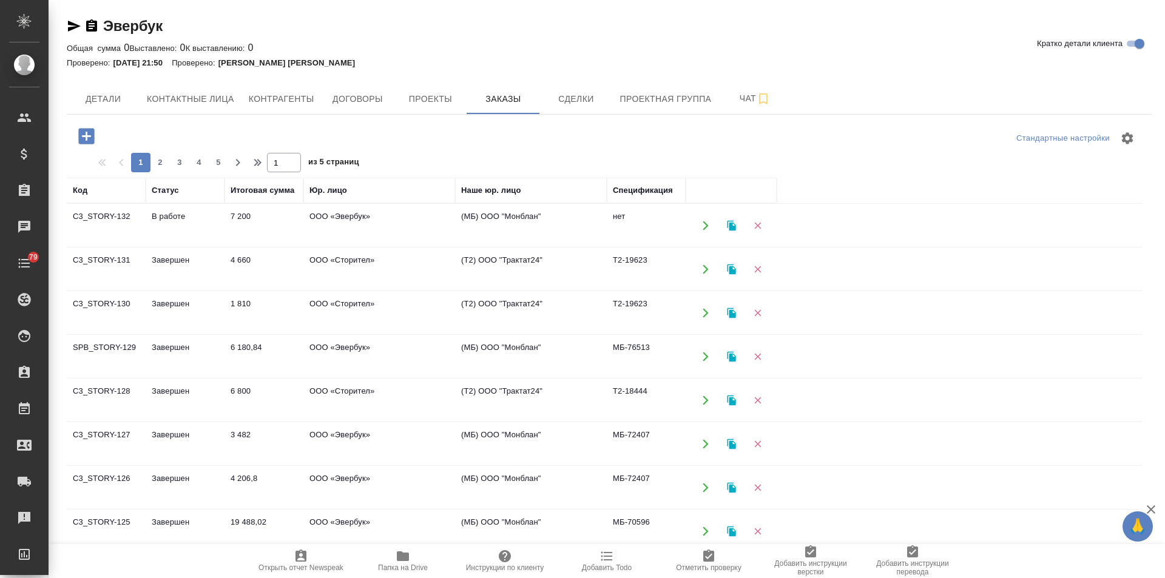
click at [236, 218] on td "7 200" at bounding box center [264, 225] width 79 height 42
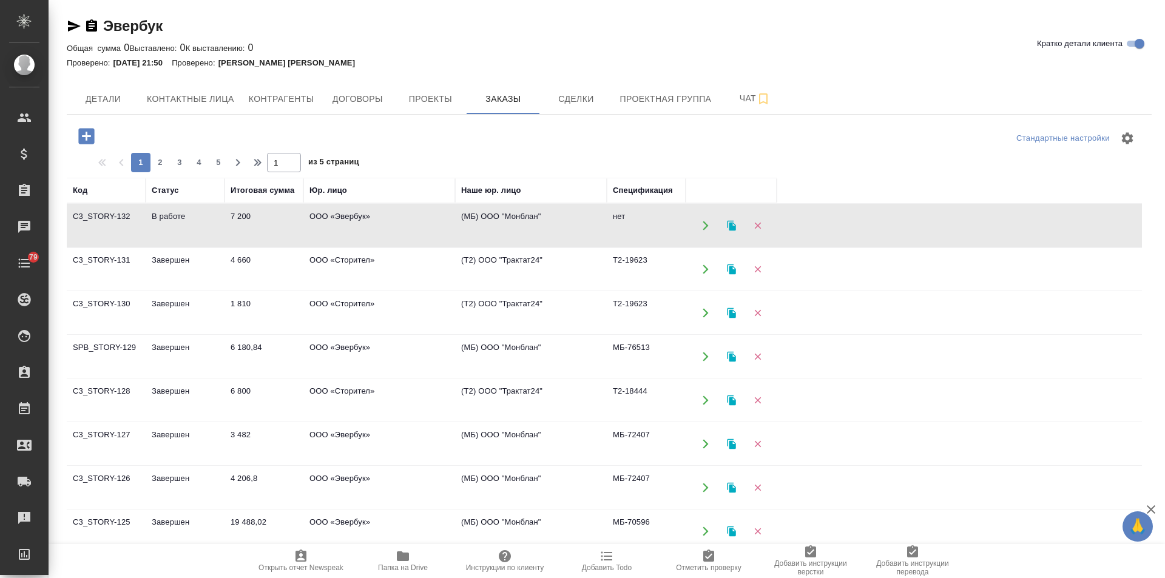
click at [236, 218] on td "7 200" at bounding box center [264, 225] width 79 height 42
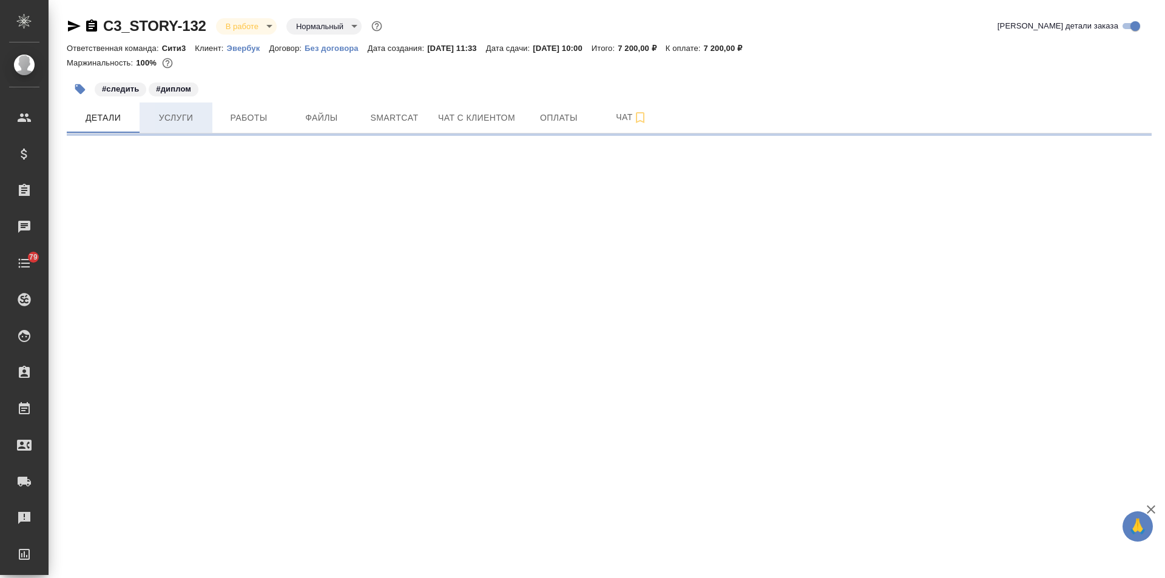
select select "RU"
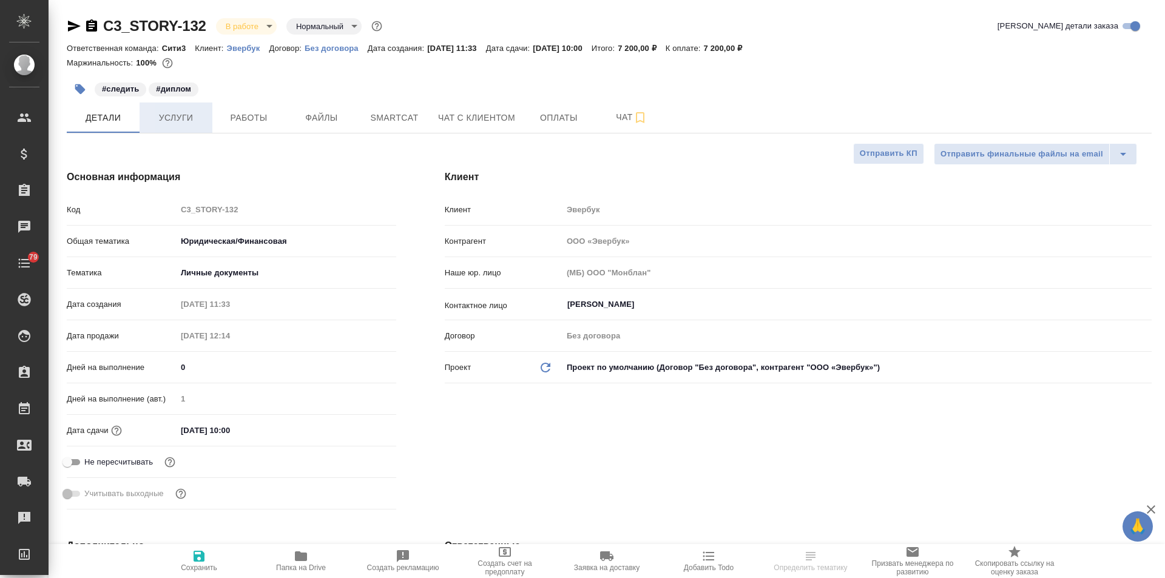
type textarea "x"
click at [178, 125] on span "Услуги" at bounding box center [176, 117] width 58 height 15
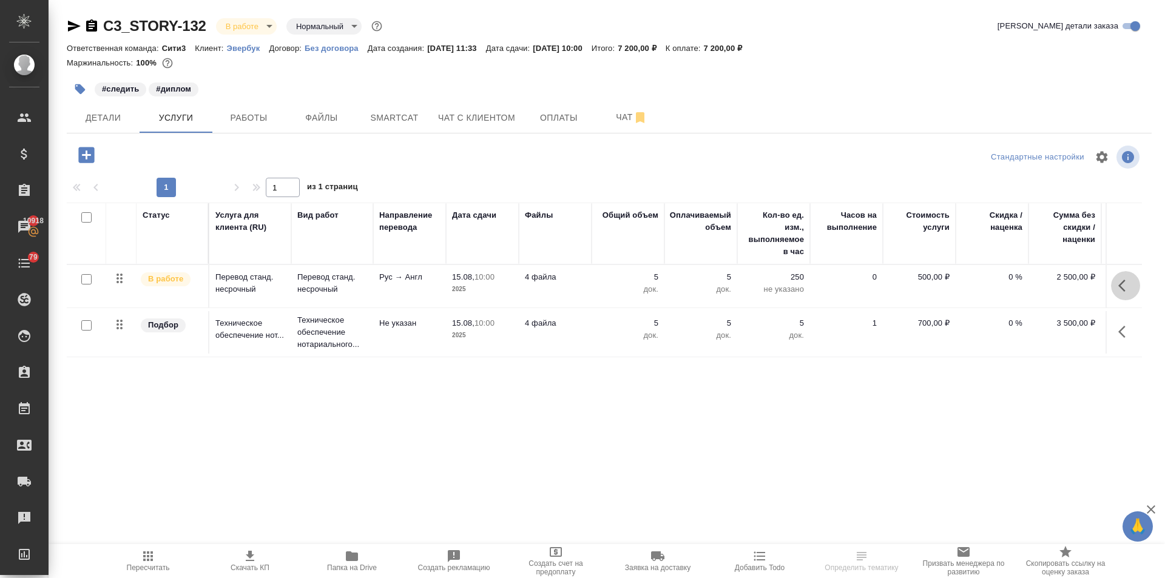
click at [1127, 283] on icon "button" at bounding box center [1125, 286] width 15 height 15
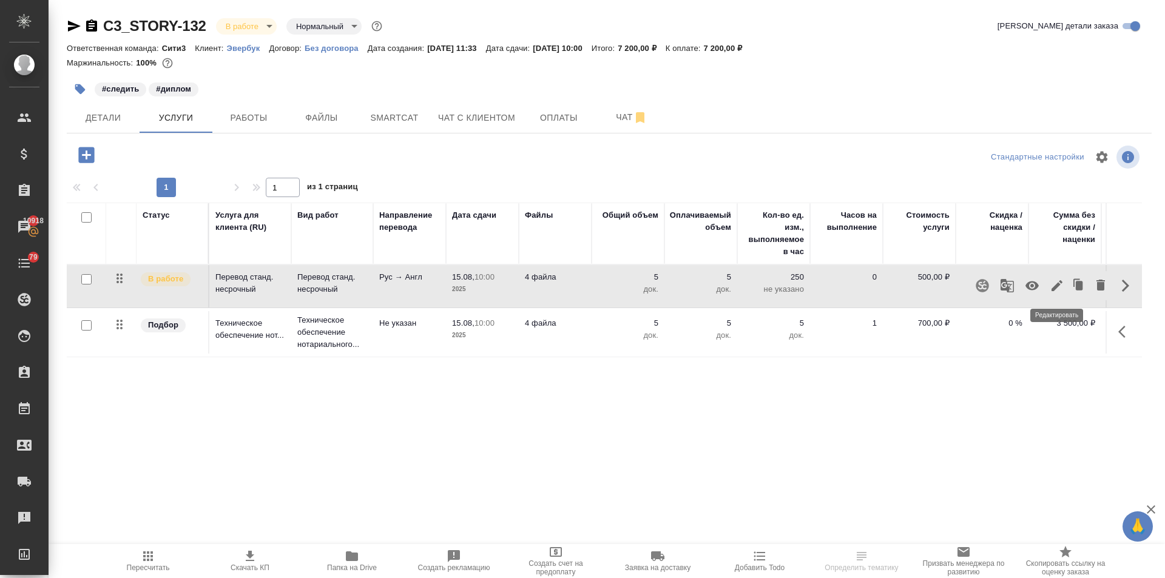
click at [1053, 286] on icon "button" at bounding box center [1057, 286] width 15 height 15
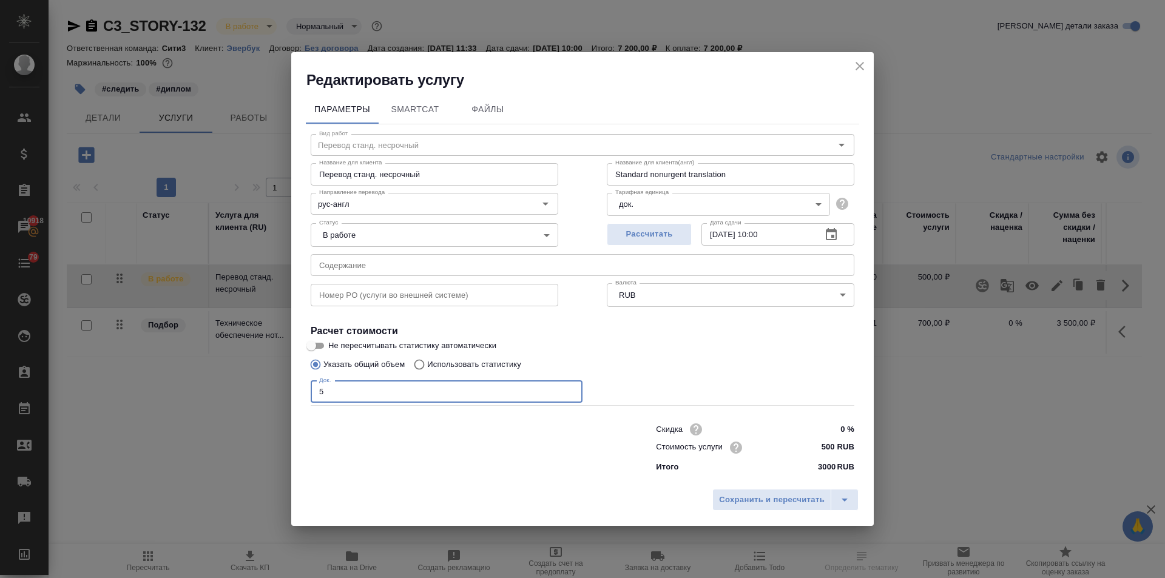
drag, startPoint x: 357, startPoint y: 397, endPoint x: 258, endPoint y: 405, distance: 99.2
click at [251, 401] on div "Редактировать услугу Параметры SmartCat Файлы Вид работ Перевод станд. несрочны…" at bounding box center [582, 289] width 1165 height 578
type input "4"
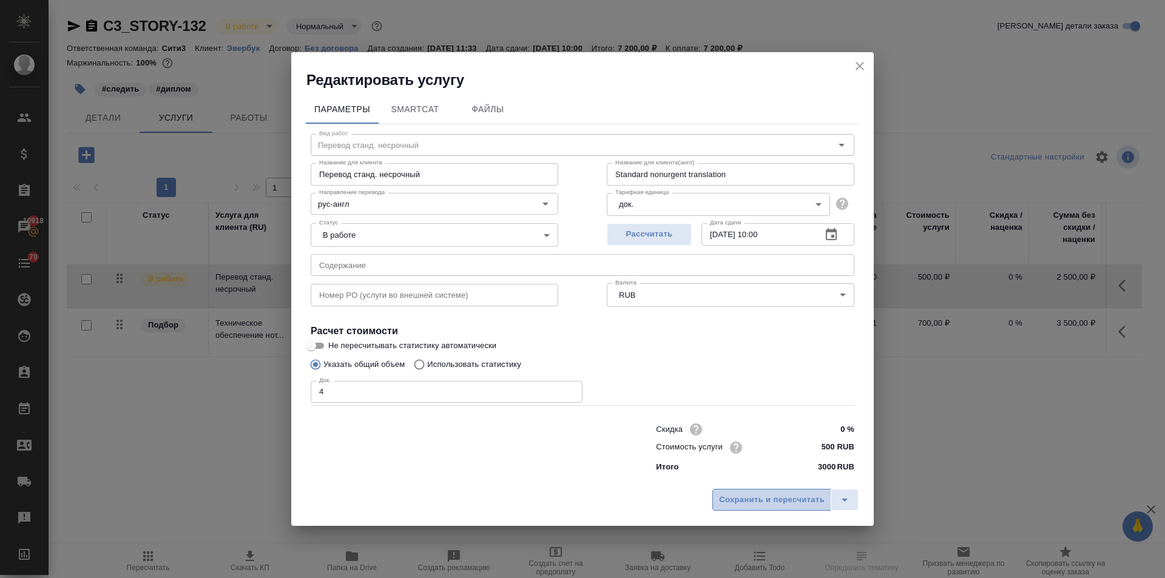
click at [779, 500] on span "Сохранить и пересчитать" at bounding box center [772, 500] width 106 height 14
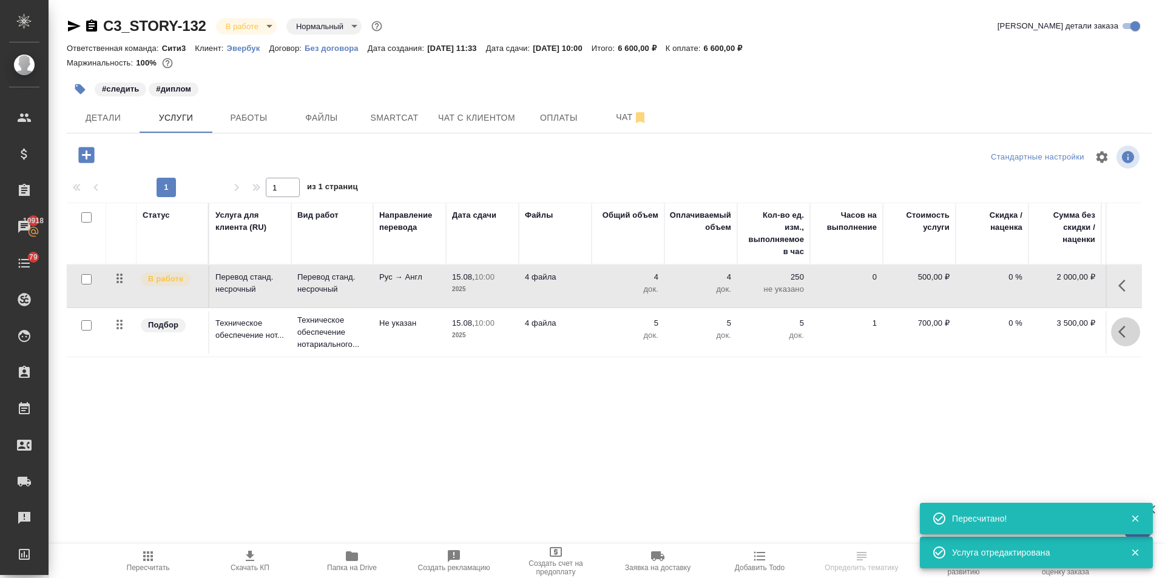
click at [1120, 333] on icon "button" at bounding box center [1121, 332] width 7 height 12
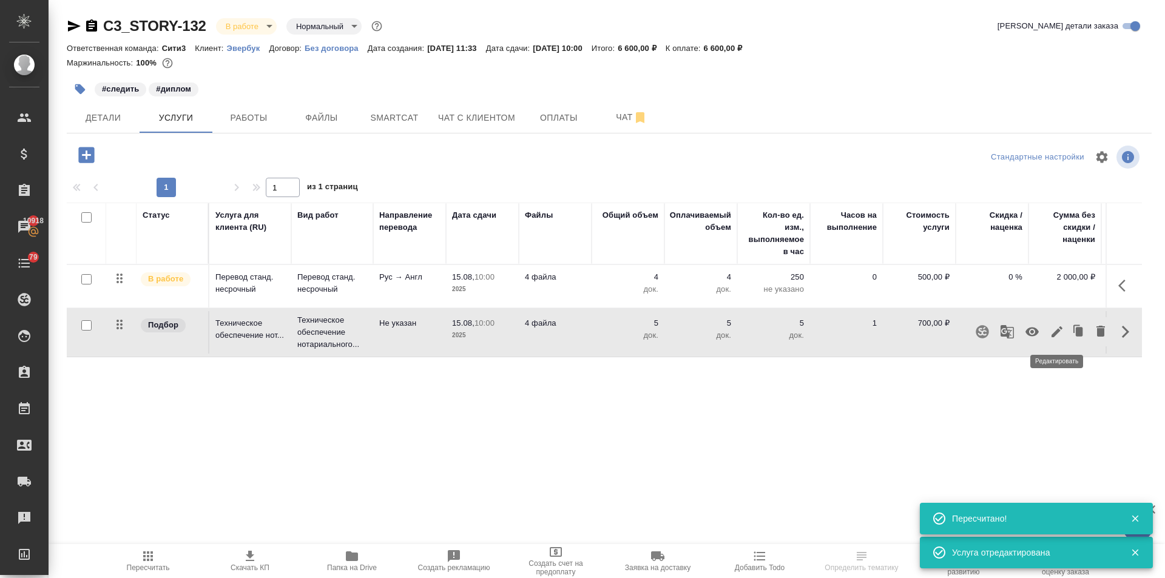
click at [1056, 334] on icon "button" at bounding box center [1057, 331] width 11 height 11
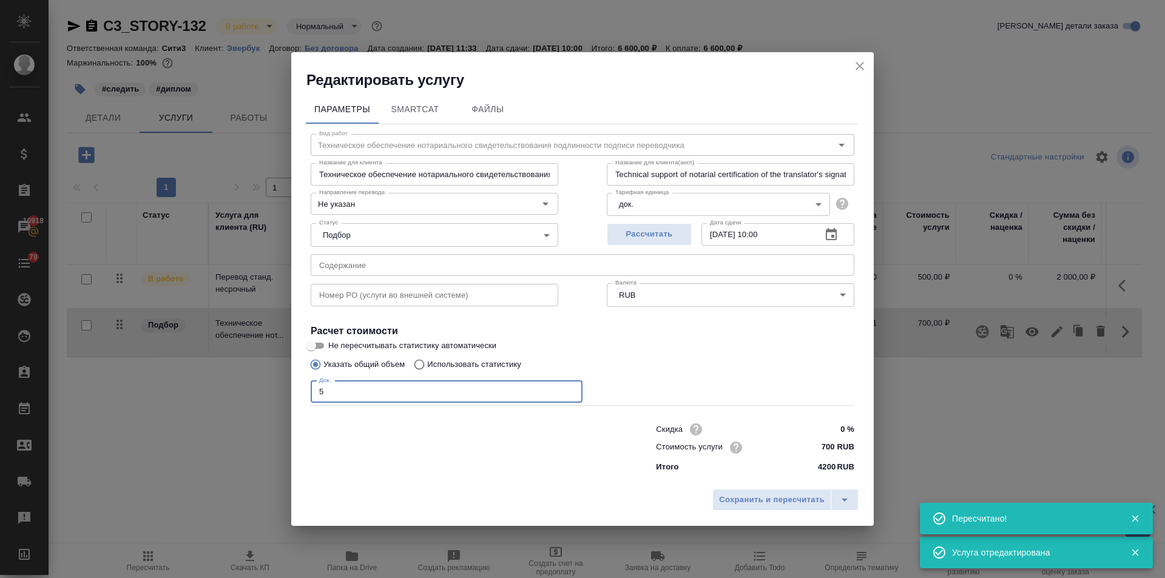
drag, startPoint x: 327, startPoint y: 391, endPoint x: 295, endPoint y: 397, distance: 32.1
click at [291, 397] on div "Редактировать услугу Параметры SmartCat Файлы Вид работ Техническое обеспечение…" at bounding box center [582, 289] width 1165 height 578
type input "4"
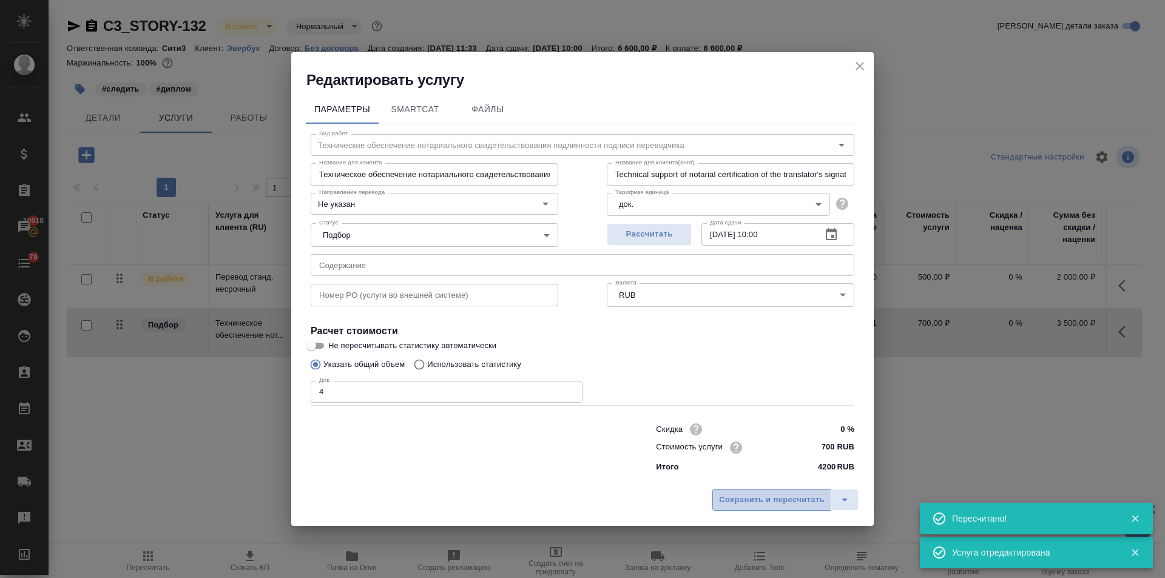
click at [735, 496] on span "Сохранить и пересчитать" at bounding box center [772, 500] width 106 height 14
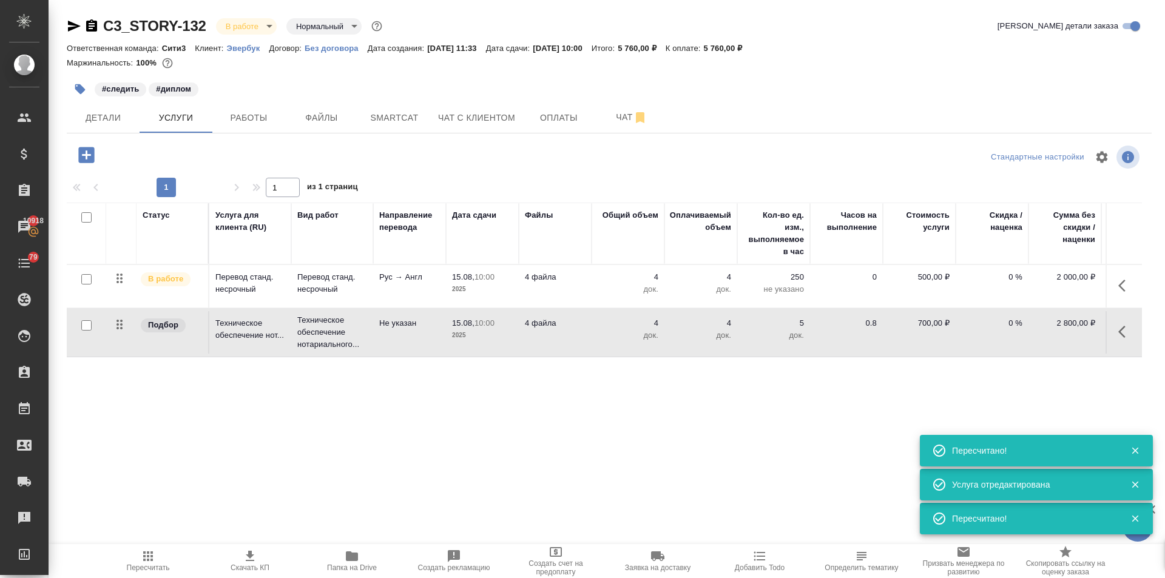
click at [154, 573] on button "Пересчитать" at bounding box center [148, 561] width 102 height 34
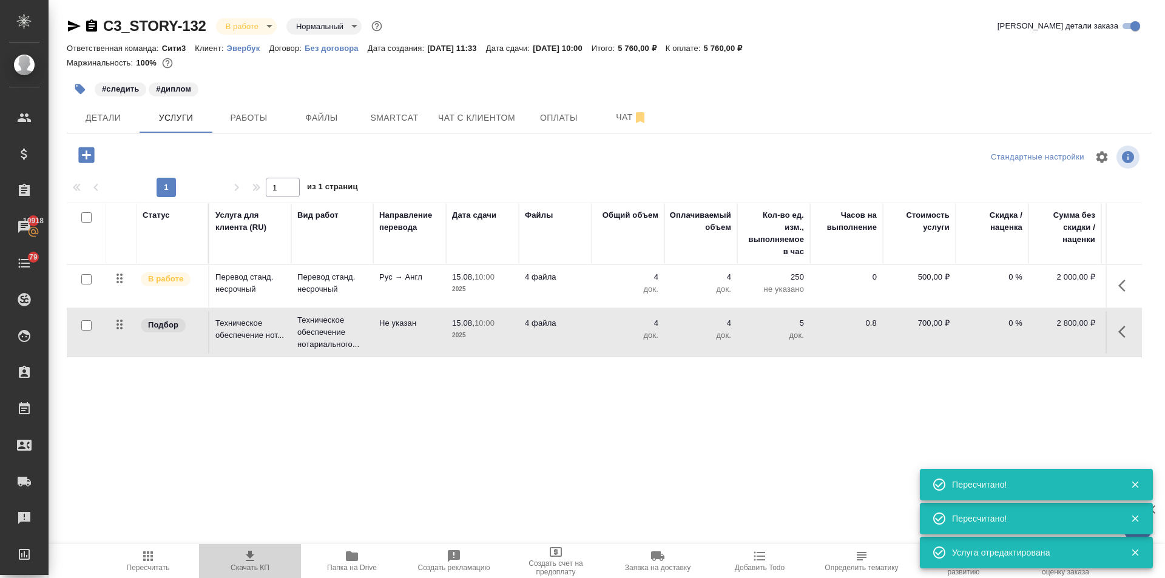
click at [244, 557] on icon "button" at bounding box center [250, 556] width 15 height 15
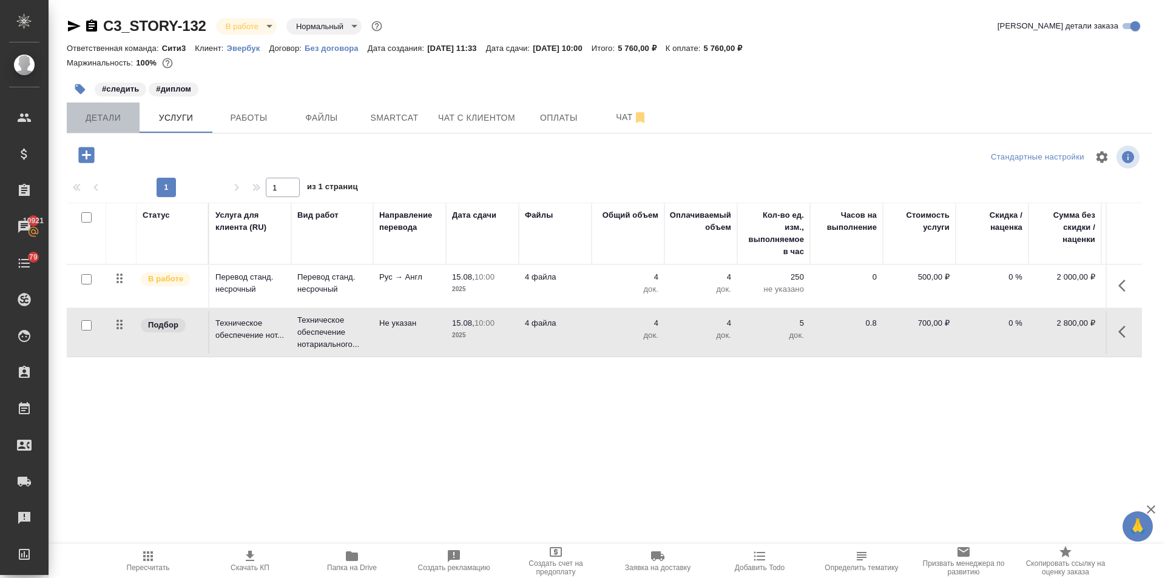
click at [68, 116] on button "Детали" at bounding box center [103, 118] width 73 height 30
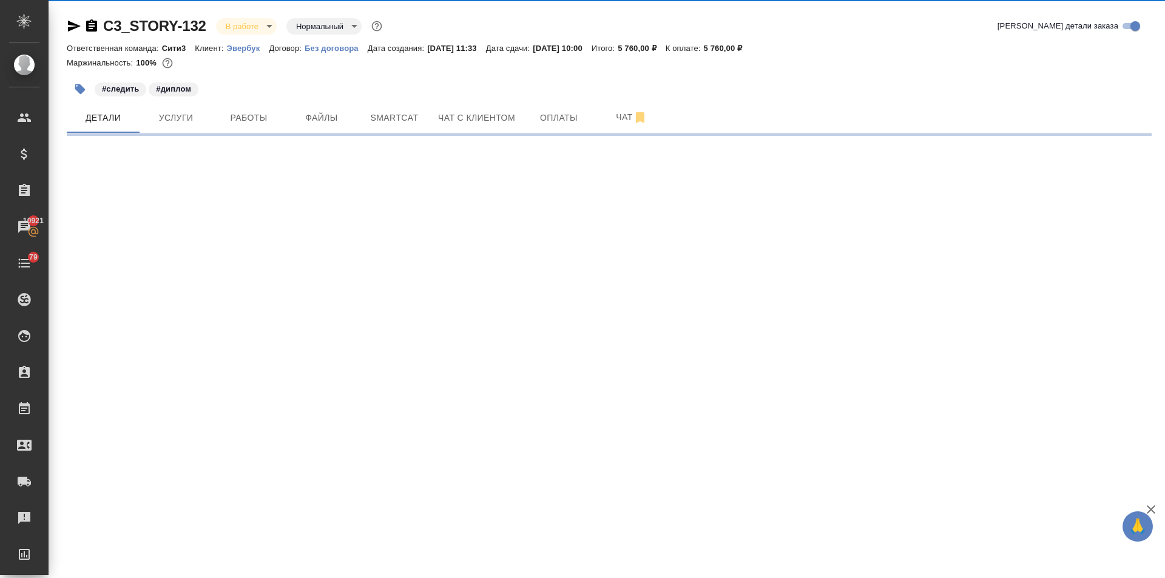
select select "RU"
